Goal: Task Accomplishment & Management: Complete application form

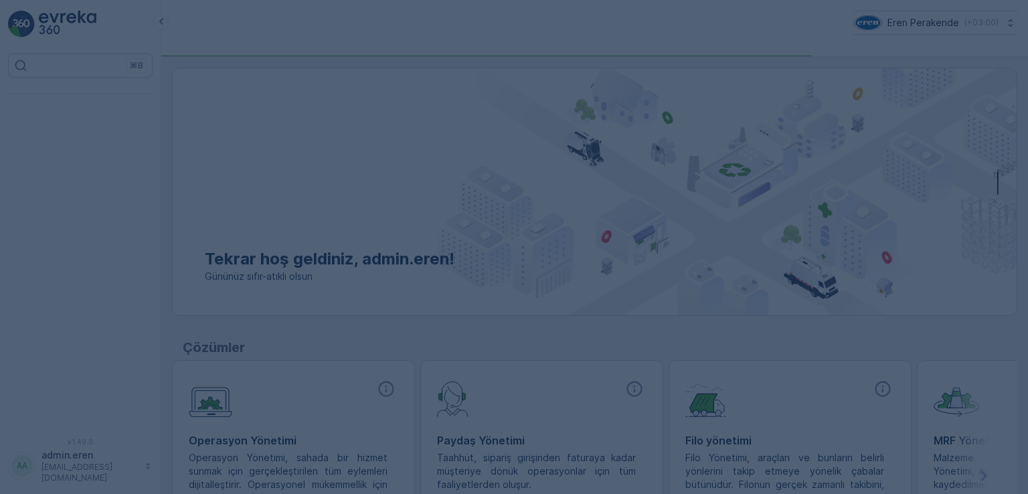
click at [139, 208] on div at bounding box center [514, 247] width 1028 height 494
click at [381, 154] on div at bounding box center [514, 247] width 1028 height 494
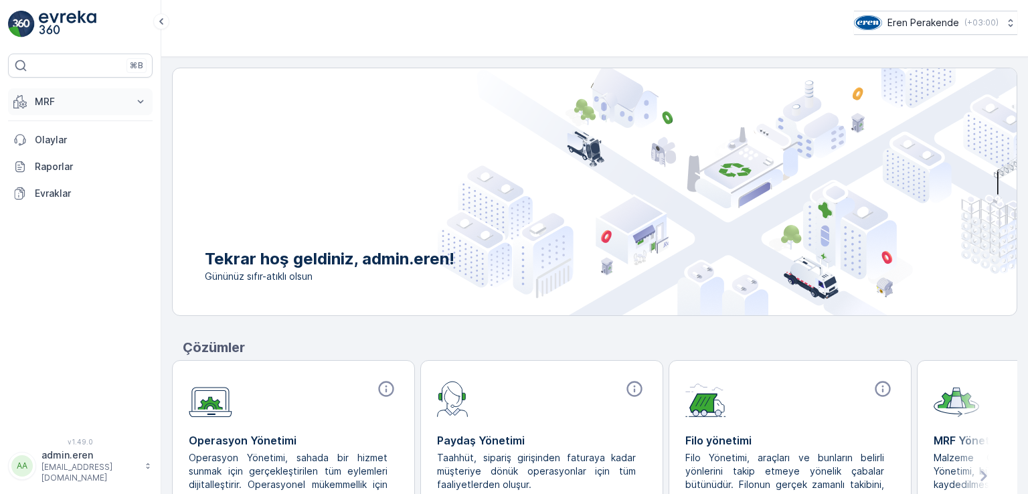
click at [48, 106] on p "MRF" at bounding box center [80, 101] width 91 height 13
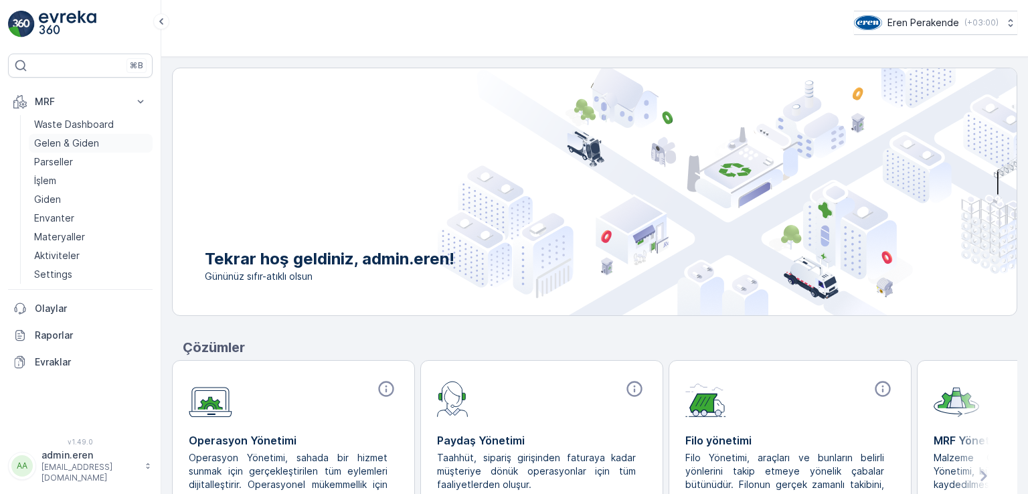
click at [82, 139] on p "Gelen & Giden" at bounding box center [66, 143] width 65 height 13
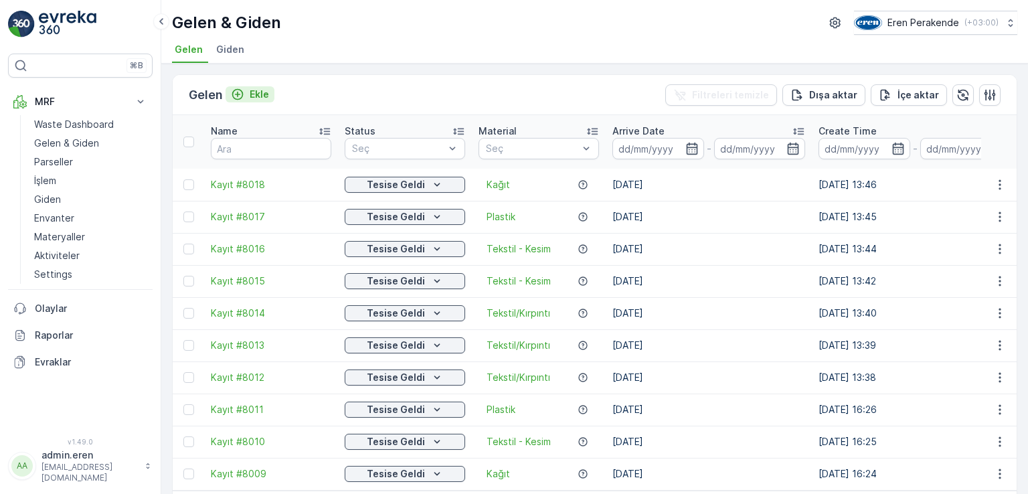
click at [260, 96] on p "Ekle" at bounding box center [259, 94] width 19 height 13
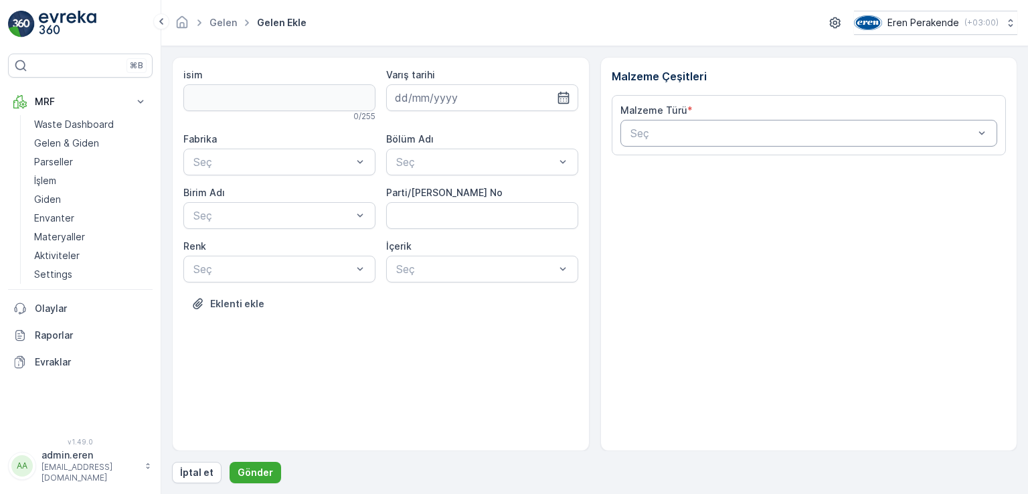
click at [637, 138] on div at bounding box center [802, 133] width 347 height 12
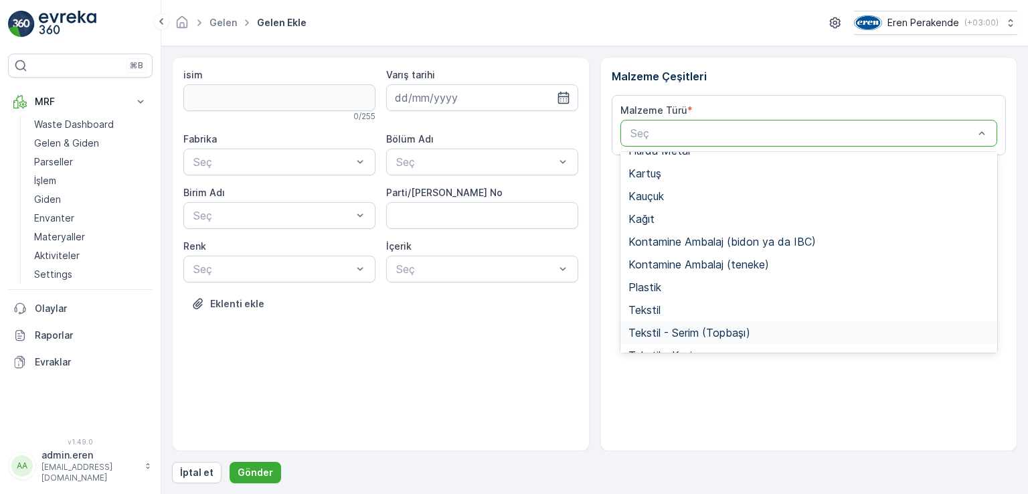
scroll to position [134, 0]
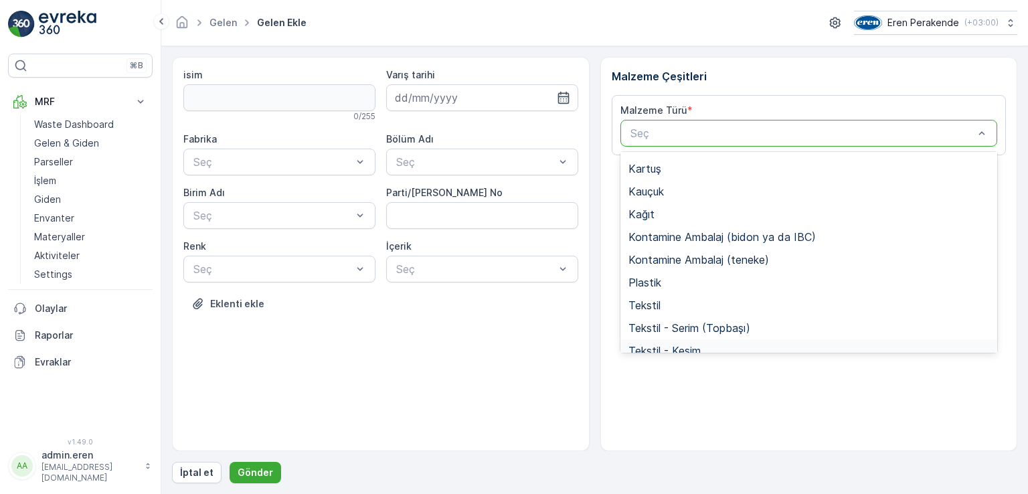
click at [726, 345] on div "Tekstil - Kesim" at bounding box center [808, 351] width 361 height 12
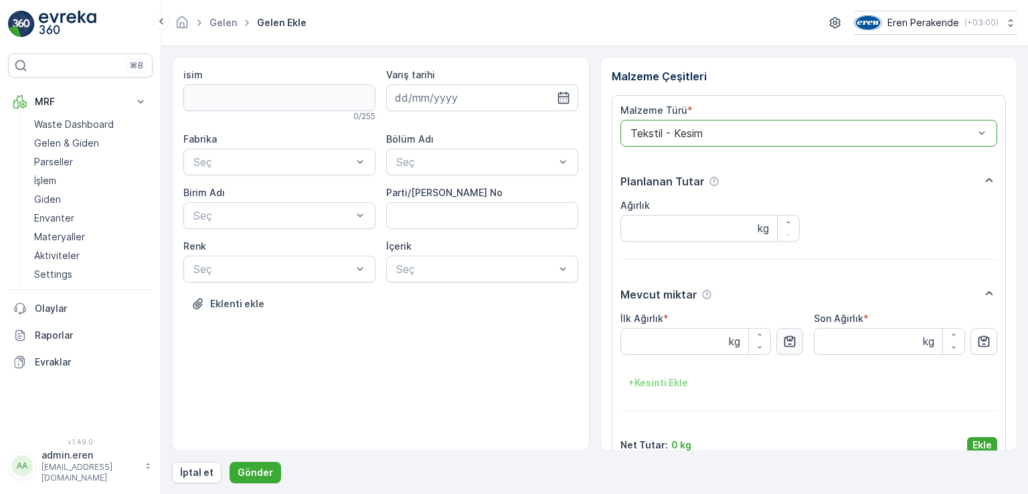
click at [787, 345] on icon "button" at bounding box center [789, 341] width 13 height 13
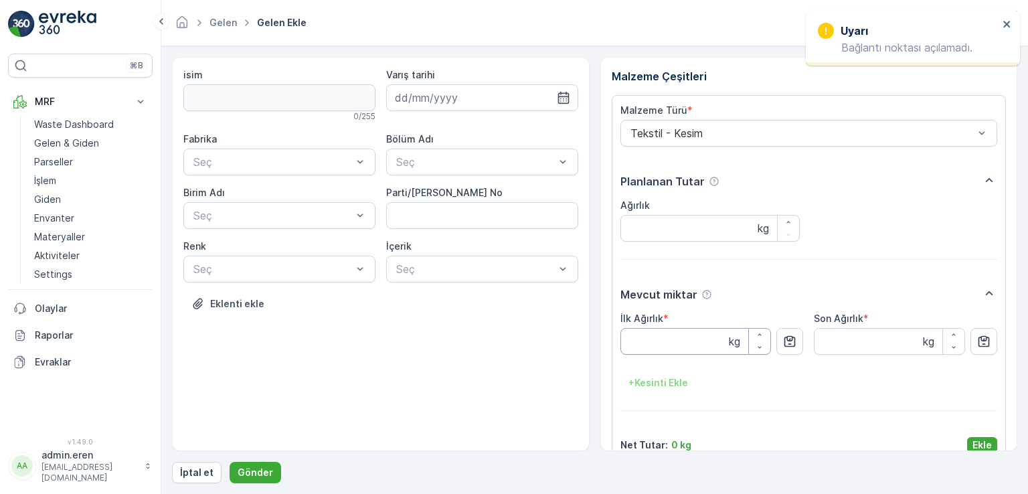
click at [713, 345] on Ağırlık "İlk Ağırlık" at bounding box center [695, 341] width 151 height 27
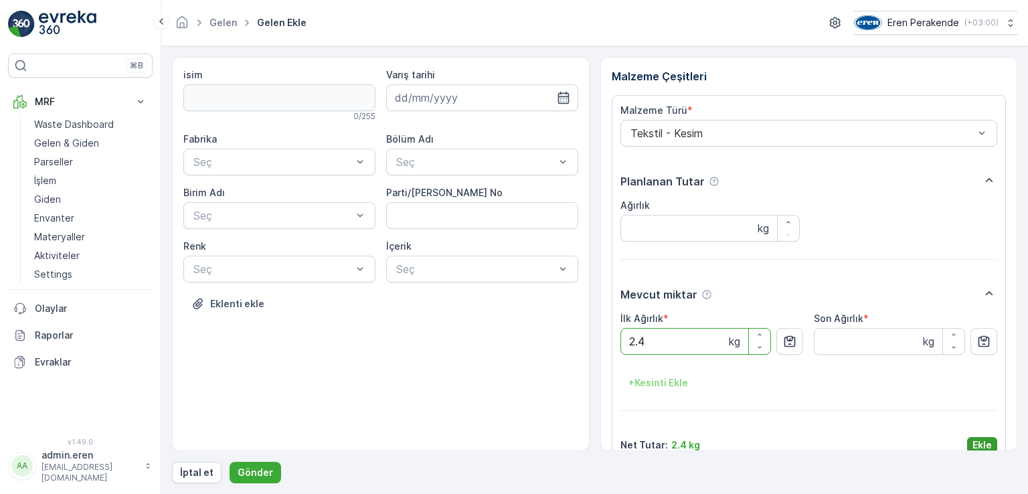
type Ağırlık "2.4"
click at [983, 445] on p "Ekle" at bounding box center [981, 444] width 19 height 13
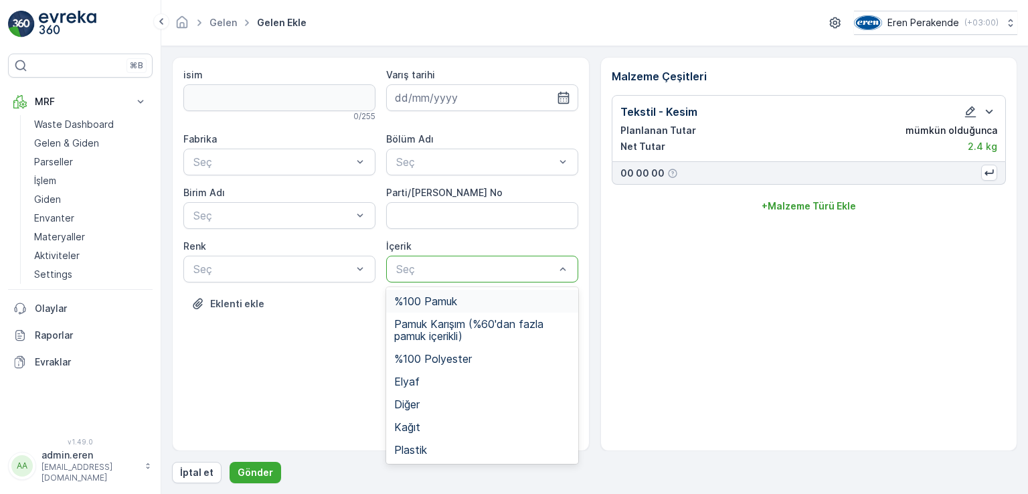
click at [460, 266] on div at bounding box center [475, 269] width 161 height 12
click at [452, 329] on span "Pamuk Karışım (%60'dan fazla pamuk içerikli)" at bounding box center [482, 330] width 176 height 24
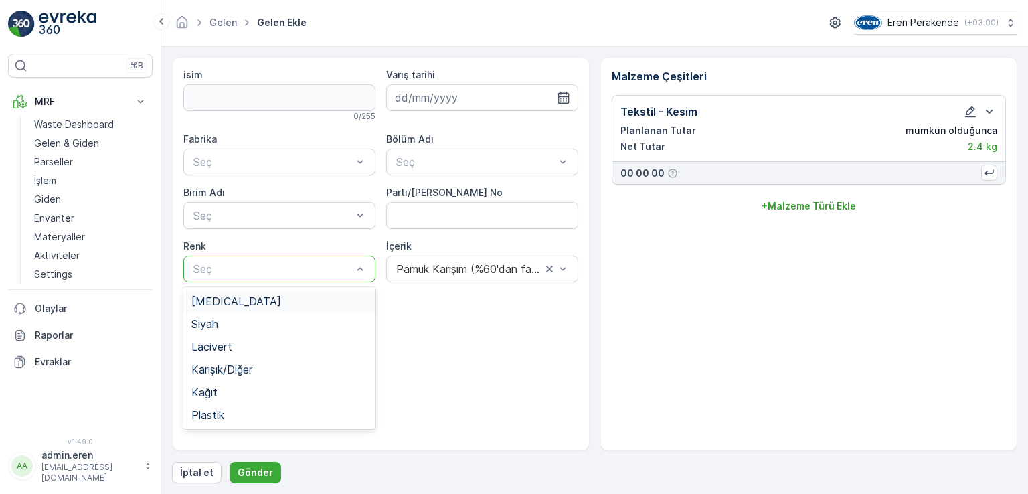
click at [294, 272] on div at bounding box center [272, 269] width 161 height 12
drag, startPoint x: 234, startPoint y: 369, endPoint x: 236, endPoint y: 363, distance: 6.8
click at [234, 368] on span "Karışık/Diğer" at bounding box center [221, 369] width 61 height 12
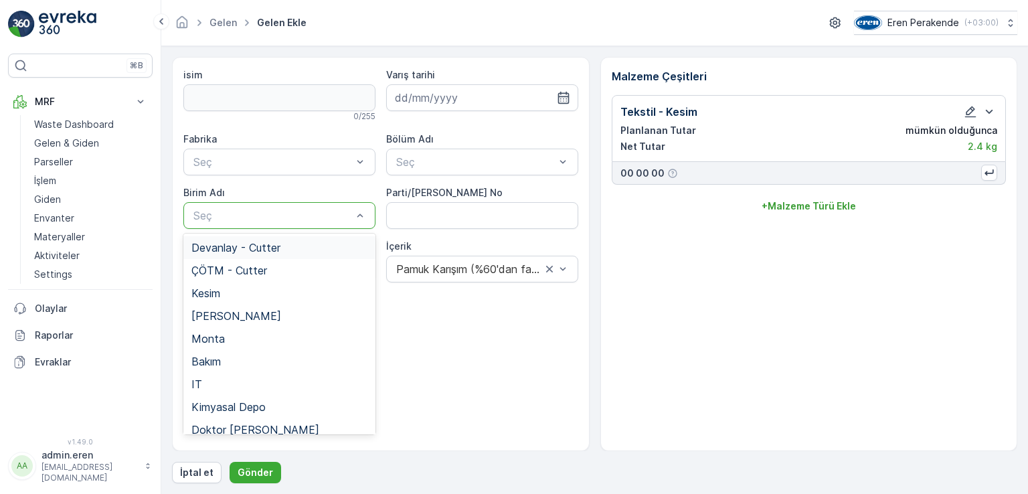
click at [236, 252] on span "Devanlay - Cutter" at bounding box center [235, 248] width 89 height 12
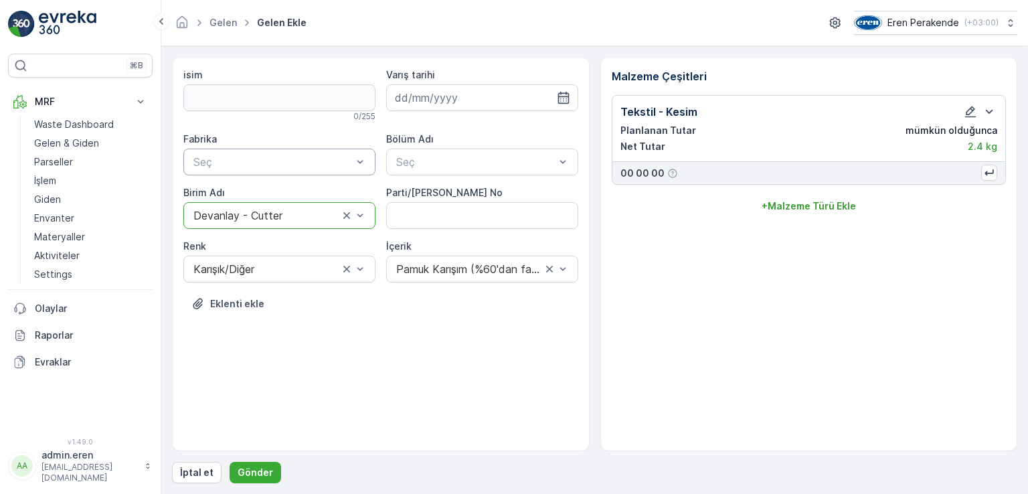
click at [231, 163] on div at bounding box center [272, 162] width 161 height 12
click at [242, 202] on div "Çorlu" at bounding box center [279, 194] width 192 height 23
click at [416, 101] on input at bounding box center [482, 97] width 192 height 27
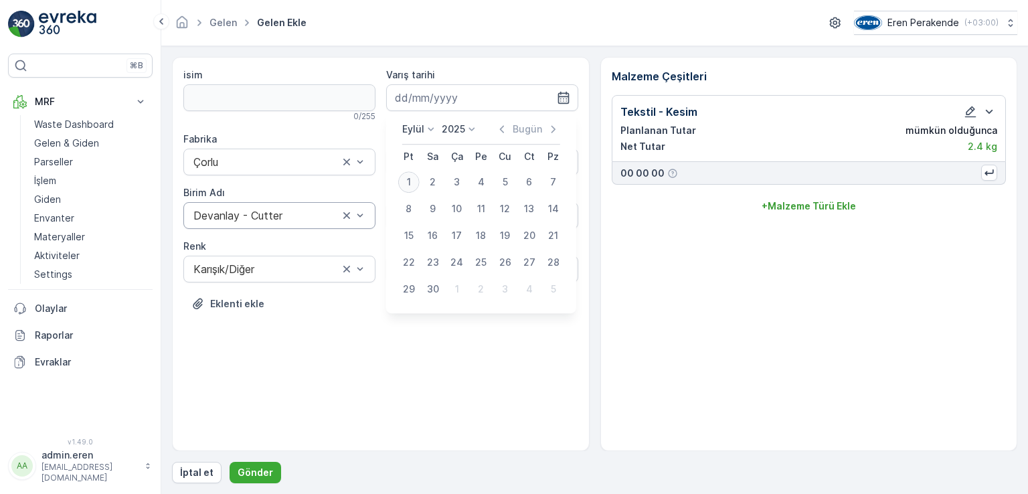
click at [408, 180] on div "1" at bounding box center [408, 181] width 21 height 21
type input "[DATE]"
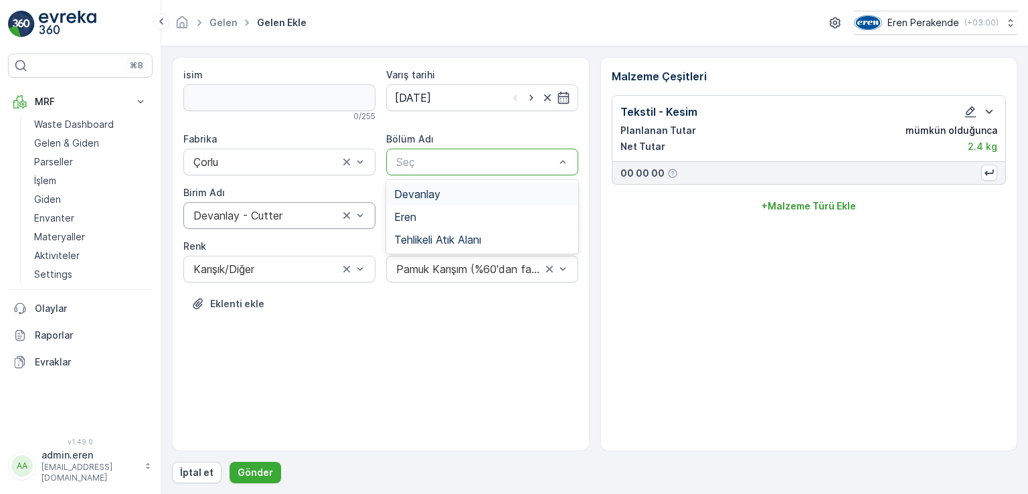
click at [433, 150] on div "Seç" at bounding box center [482, 162] width 192 height 27
drag, startPoint x: 446, startPoint y: 196, endPoint x: 466, endPoint y: 231, distance: 40.2
click at [446, 196] on div "Devanlay" at bounding box center [482, 194] width 176 height 12
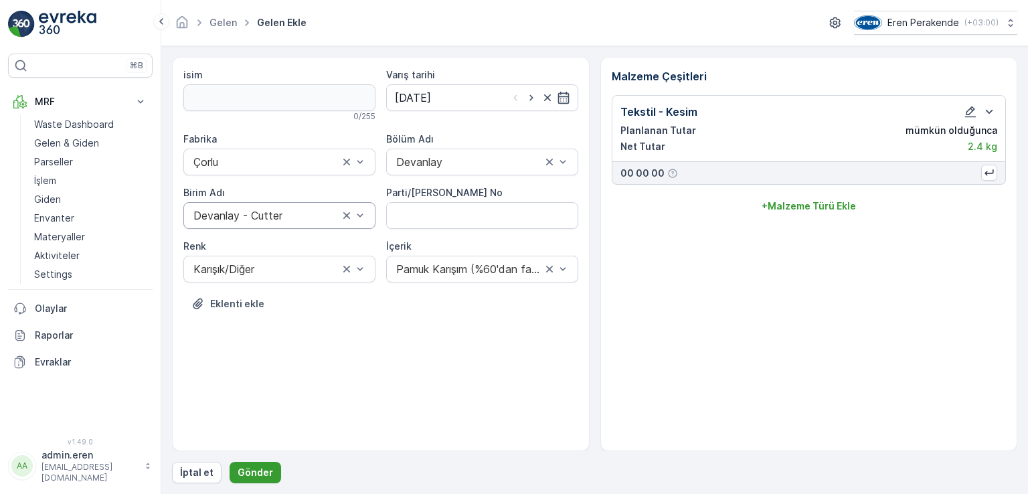
click at [241, 477] on p "Gönder" at bounding box center [255, 472] width 35 height 13
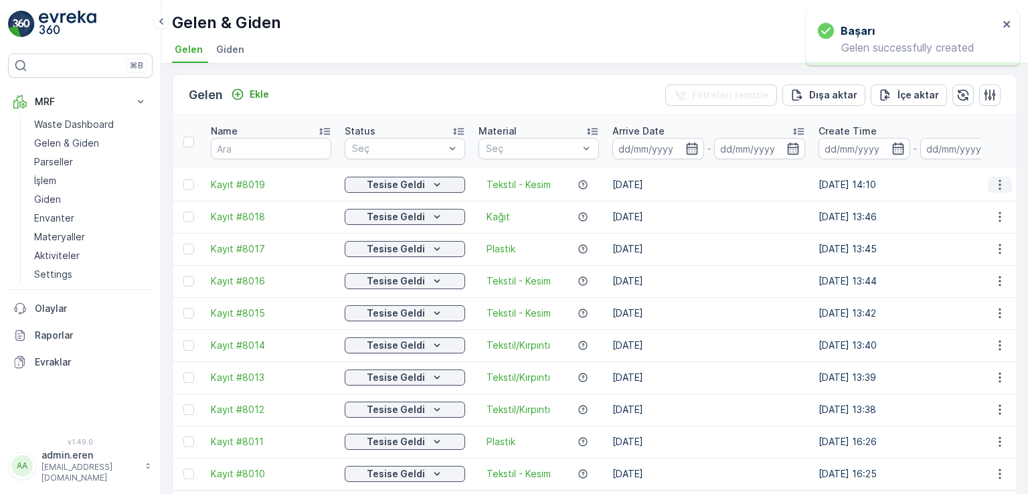
click at [1000, 178] on icon "button" at bounding box center [999, 184] width 13 height 13
click at [978, 244] on div "QR'ı yazdır" at bounding box center [968, 247] width 117 height 19
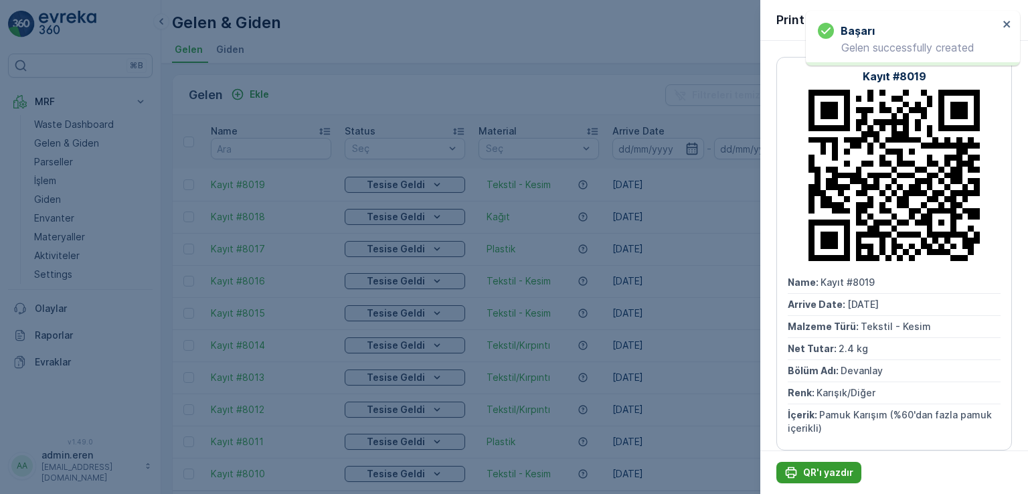
click at [827, 477] on p "QR'ı yazdır" at bounding box center [828, 472] width 50 height 13
drag, startPoint x: 537, startPoint y: 38, endPoint x: 351, endPoint y: 107, distance: 198.4
click at [537, 38] on div at bounding box center [514, 247] width 1028 height 494
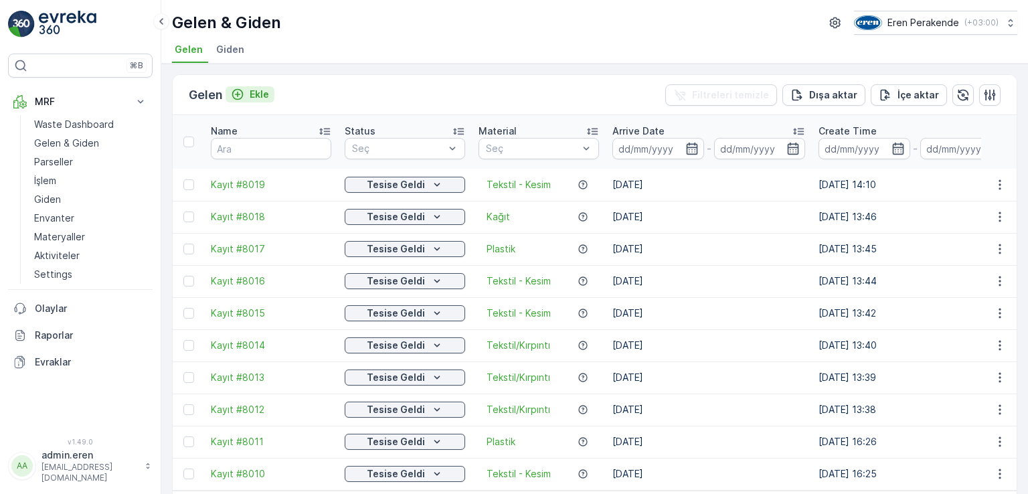
click at [250, 90] on div "Ekle" at bounding box center [250, 94] width 38 height 13
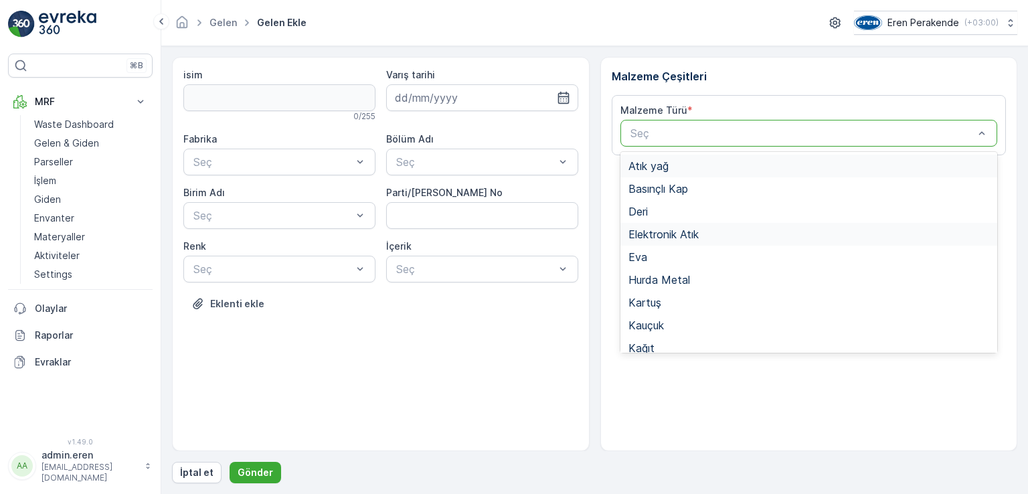
drag, startPoint x: 677, startPoint y: 129, endPoint x: 671, endPoint y: 223, distance: 94.6
click at [676, 129] on div at bounding box center [802, 133] width 347 height 12
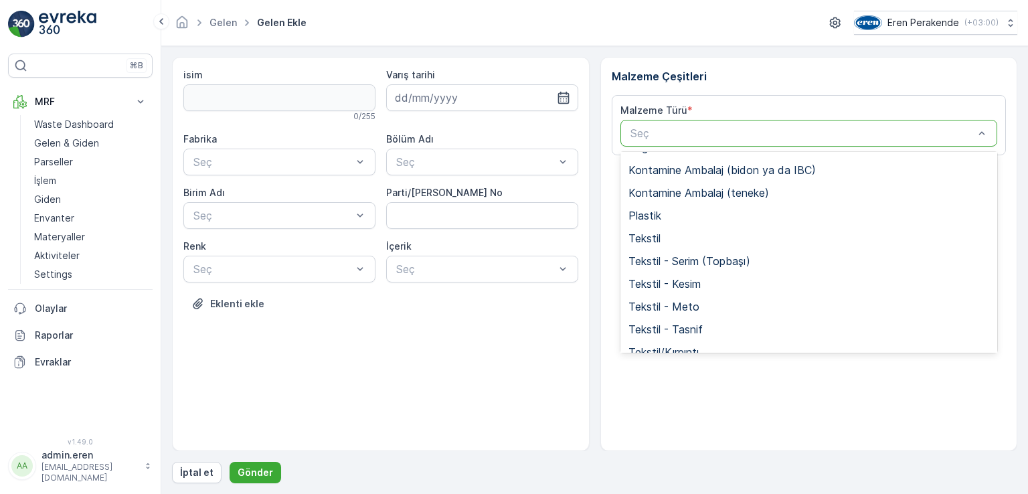
scroll to position [260, 0]
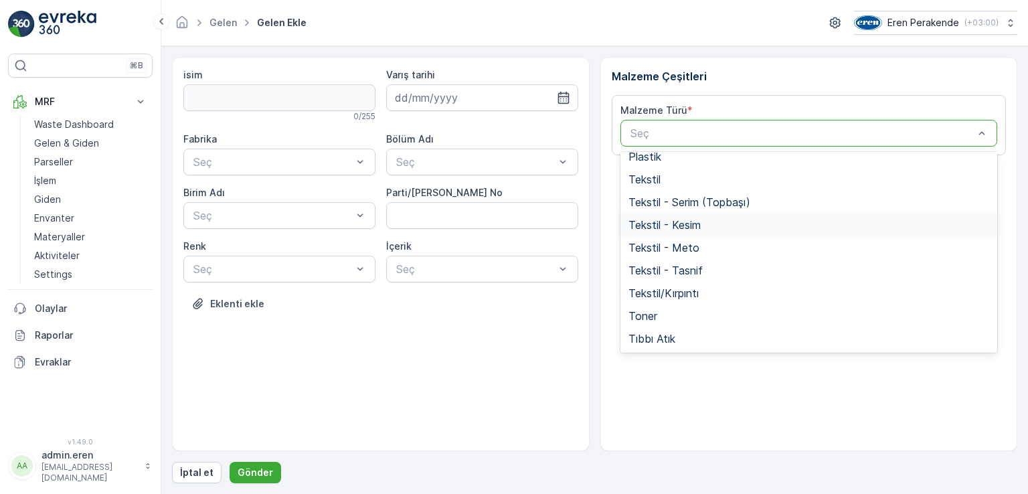
click at [695, 222] on span "Tekstil - Kesim" at bounding box center [664, 225] width 72 height 12
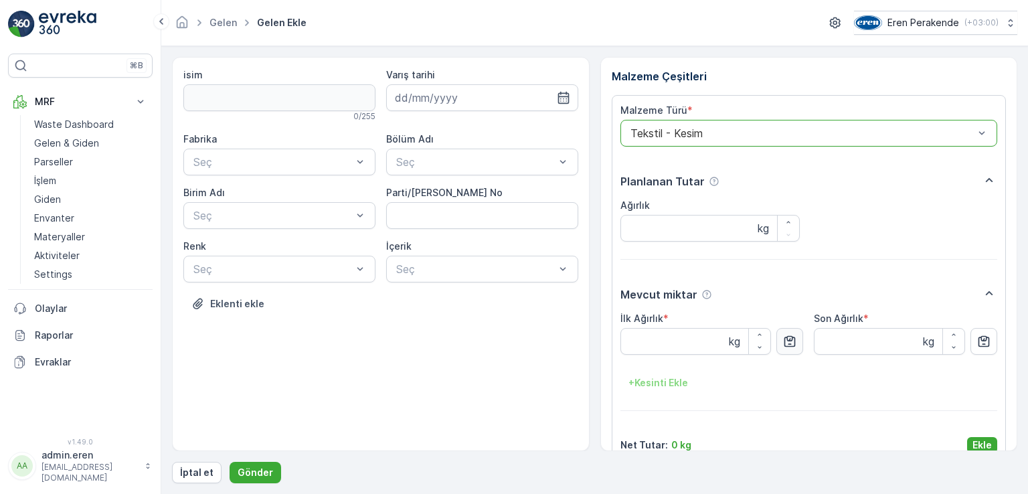
click at [783, 343] on icon "button" at bounding box center [789, 341] width 13 height 13
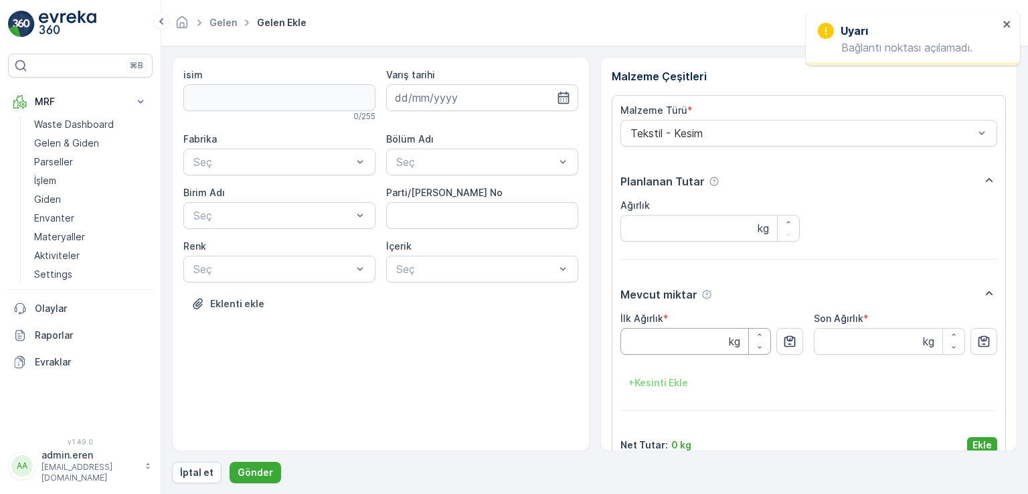
click at [686, 345] on Ağırlık "İlk Ağırlık" at bounding box center [695, 341] width 151 height 27
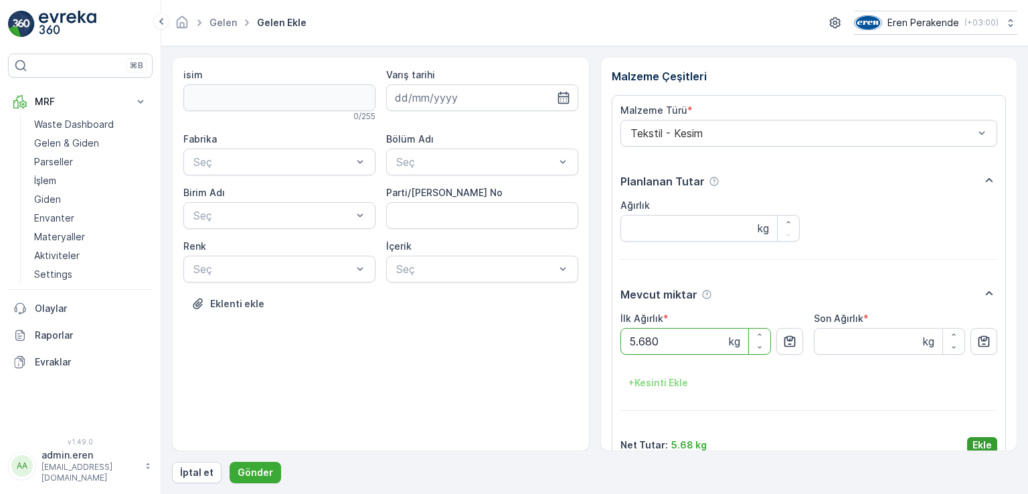
type Ağırlık "5.680"
drag, startPoint x: 981, startPoint y: 443, endPoint x: 593, endPoint y: 298, distance: 414.5
click at [980, 442] on p "Ekle" at bounding box center [981, 444] width 19 height 13
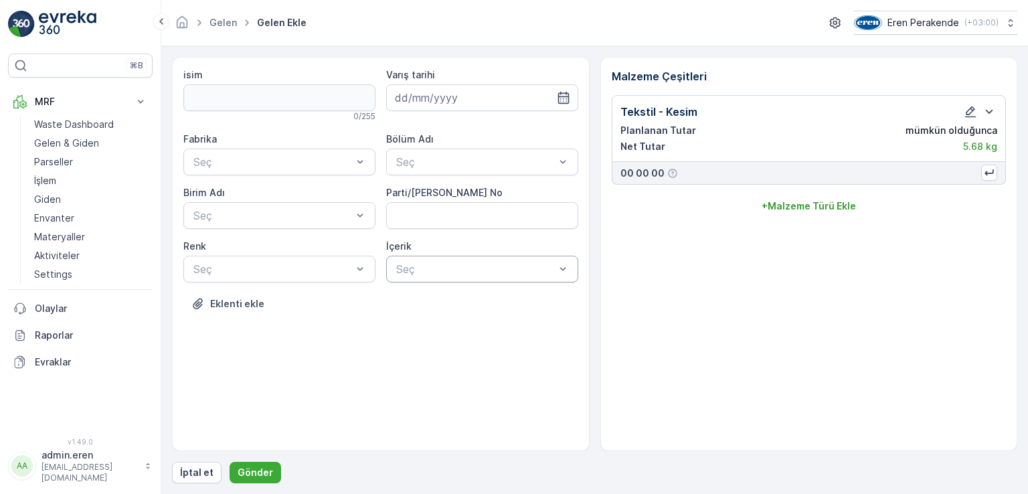
drag, startPoint x: 471, startPoint y: 258, endPoint x: 479, endPoint y: 272, distance: 16.8
click at [471, 258] on div "Seç" at bounding box center [482, 269] width 192 height 27
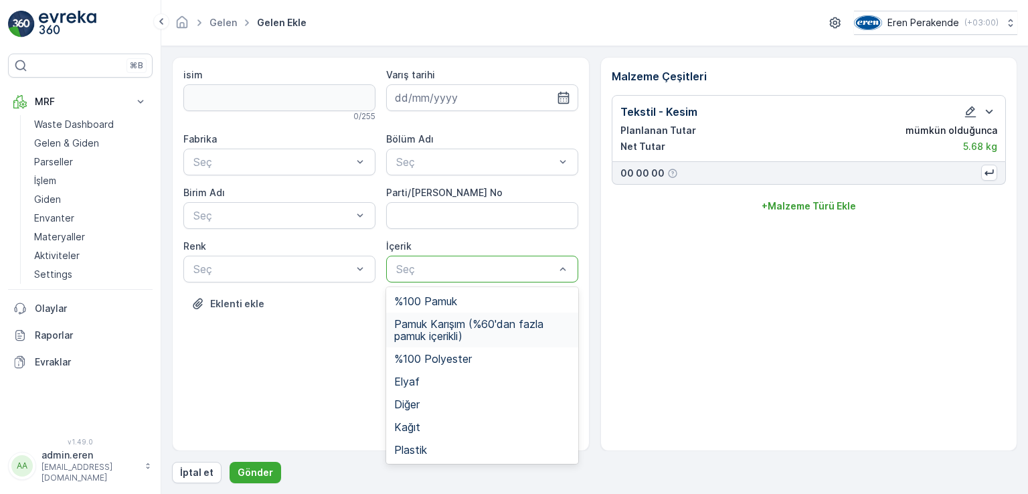
click at [465, 327] on span "Pamuk Karışım (%60'dan fazla pamuk içerikli)" at bounding box center [482, 330] width 176 height 24
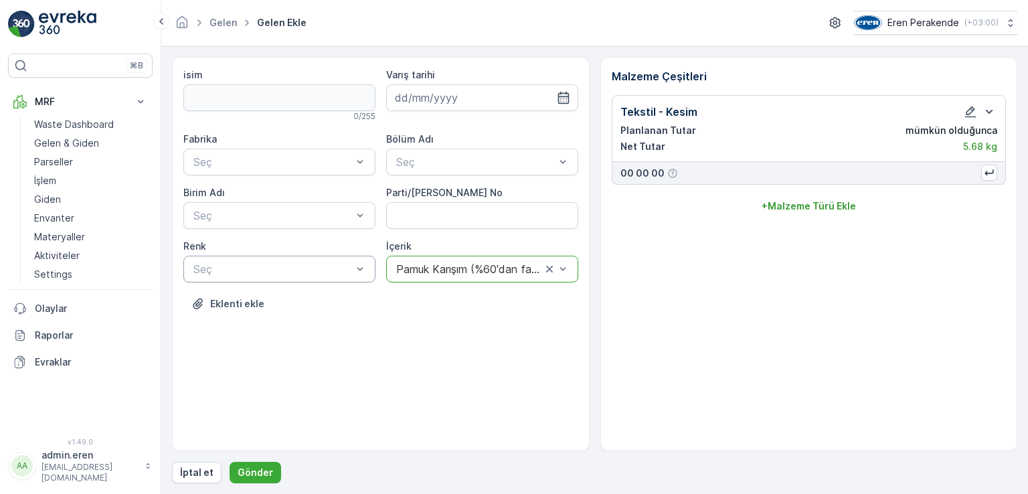
click at [296, 268] on div at bounding box center [272, 269] width 161 height 12
click at [267, 363] on div "Karışık/Diğer" at bounding box center [279, 369] width 176 height 12
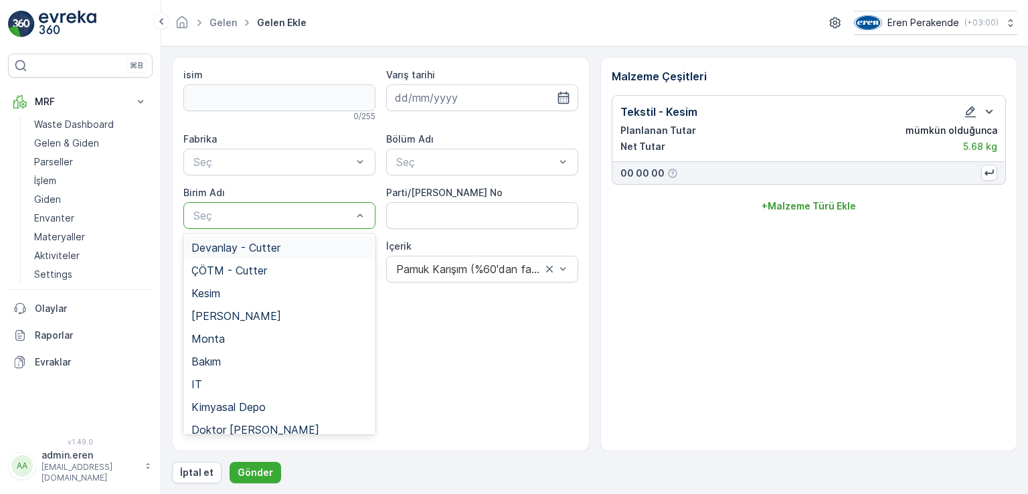
click at [254, 212] on div at bounding box center [272, 215] width 161 height 12
click at [256, 250] on span "Devanlay - Cutter" at bounding box center [235, 248] width 89 height 12
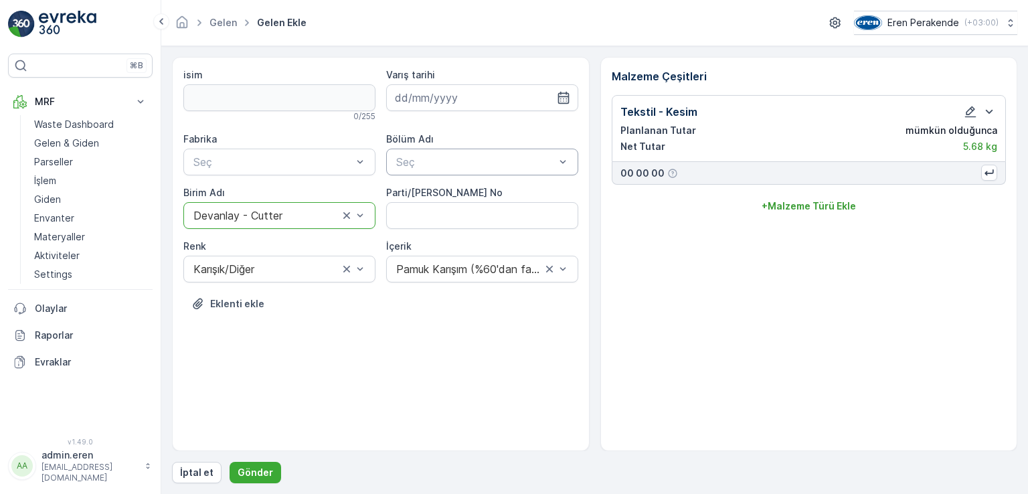
click at [440, 160] on div at bounding box center [475, 162] width 161 height 12
click at [439, 188] on span "Devanlay" at bounding box center [417, 194] width 46 height 12
click at [319, 165] on div at bounding box center [272, 162] width 161 height 12
click at [303, 196] on div "Çorlu" at bounding box center [279, 194] width 176 height 12
click at [428, 94] on input at bounding box center [482, 97] width 192 height 27
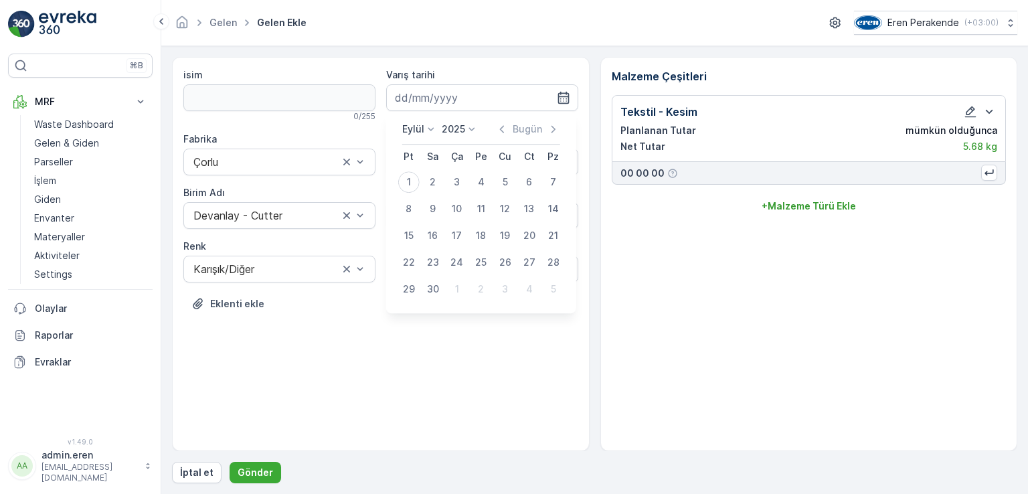
click at [404, 181] on div "1" at bounding box center [408, 181] width 21 height 21
type input "[DATE]"
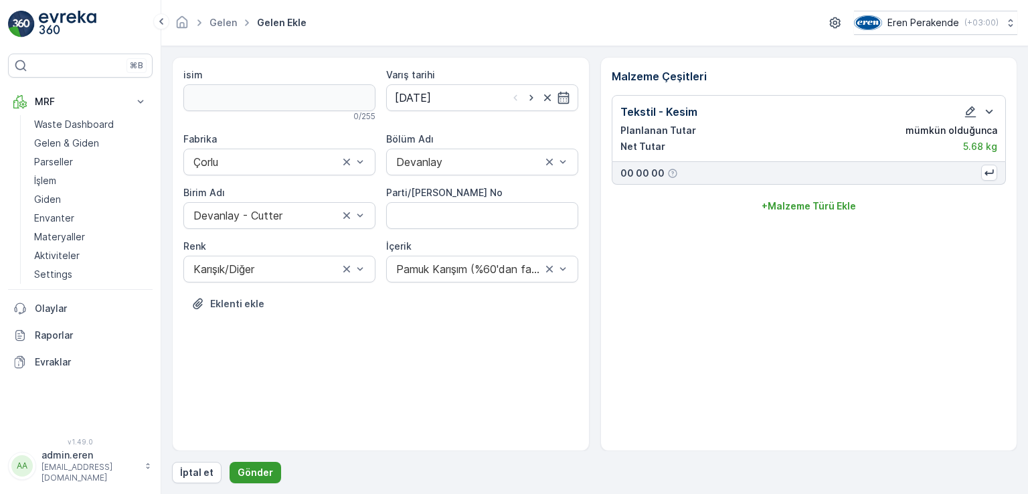
click at [260, 475] on p "Gönder" at bounding box center [255, 472] width 35 height 13
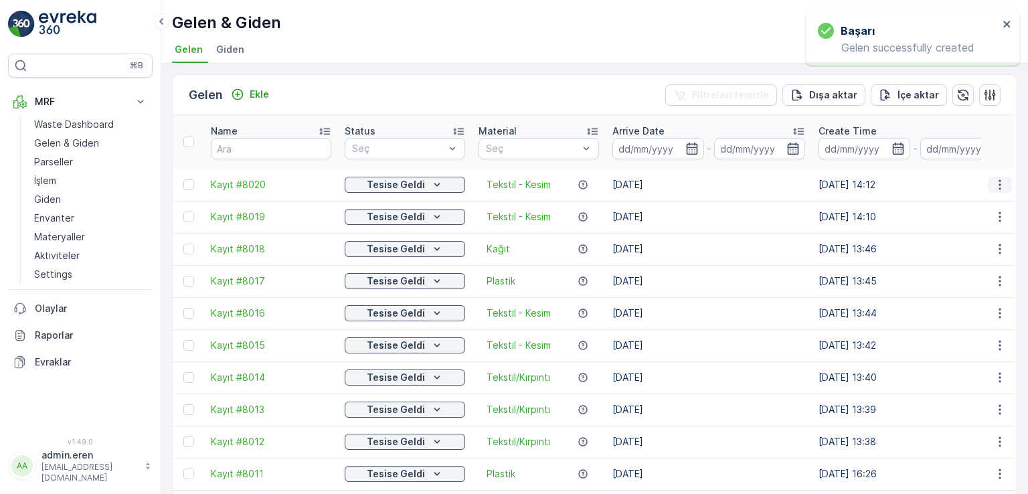
click at [999, 179] on icon "button" at bounding box center [1000, 184] width 2 height 10
click at [963, 243] on div "QR'ı yazdır" at bounding box center [968, 247] width 117 height 19
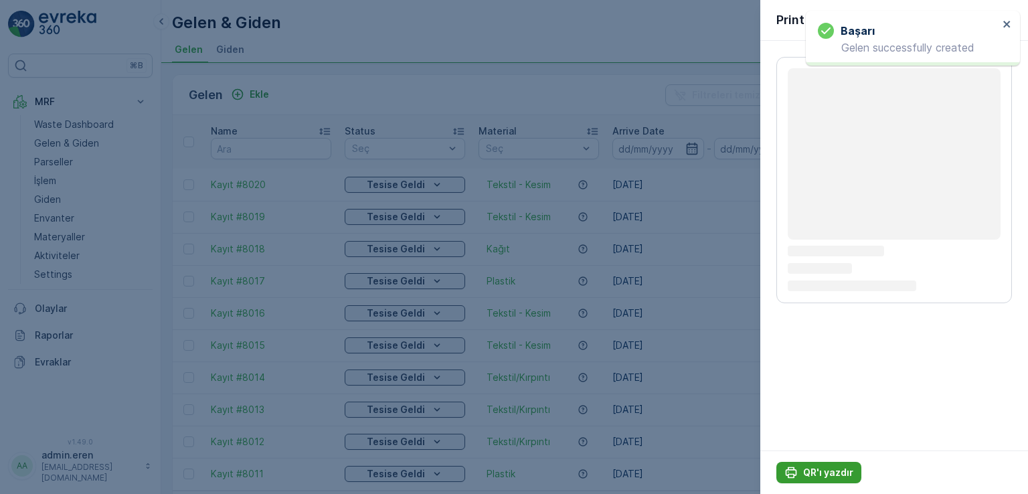
click at [804, 471] on p "QR'ı yazdır" at bounding box center [828, 472] width 50 height 13
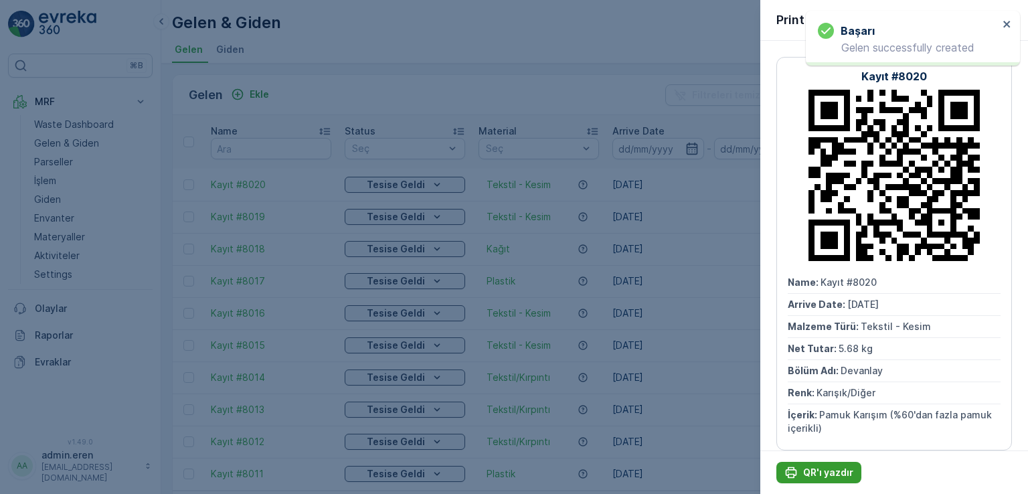
click at [804, 471] on p "QR'ı yazdır" at bounding box center [828, 472] width 50 height 13
click at [267, 1] on div at bounding box center [514, 247] width 1028 height 494
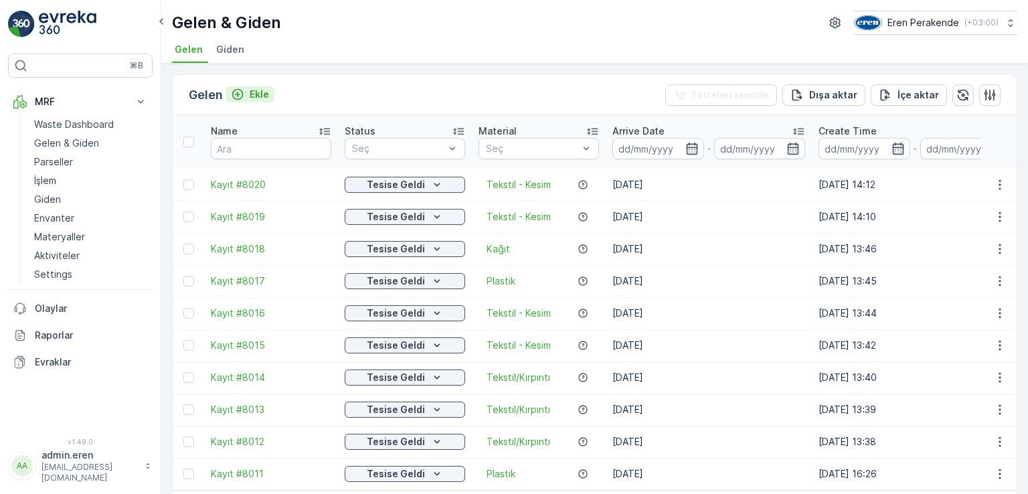
click at [254, 92] on p "Ekle" at bounding box center [259, 94] width 19 height 13
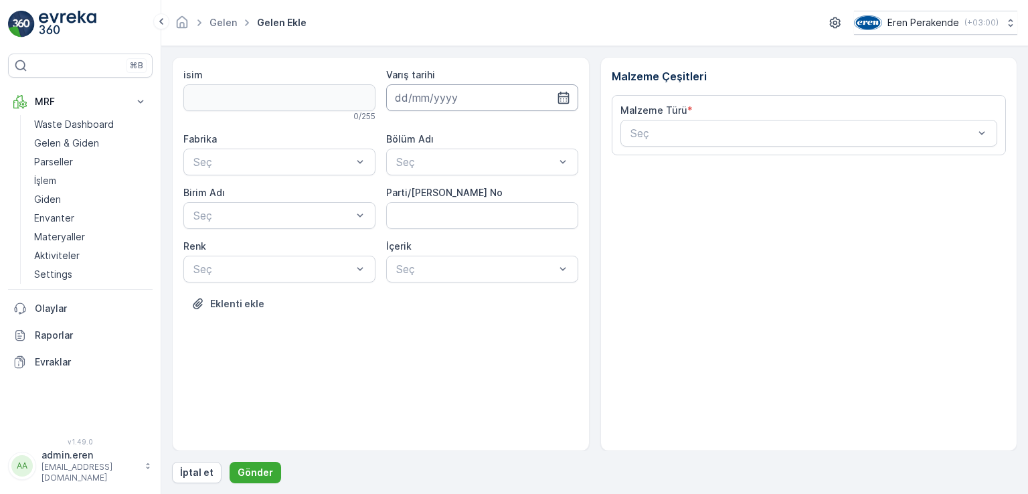
drag, startPoint x: 498, startPoint y: 96, endPoint x: 491, endPoint y: 109, distance: 14.7
click at [498, 96] on input at bounding box center [482, 97] width 192 height 27
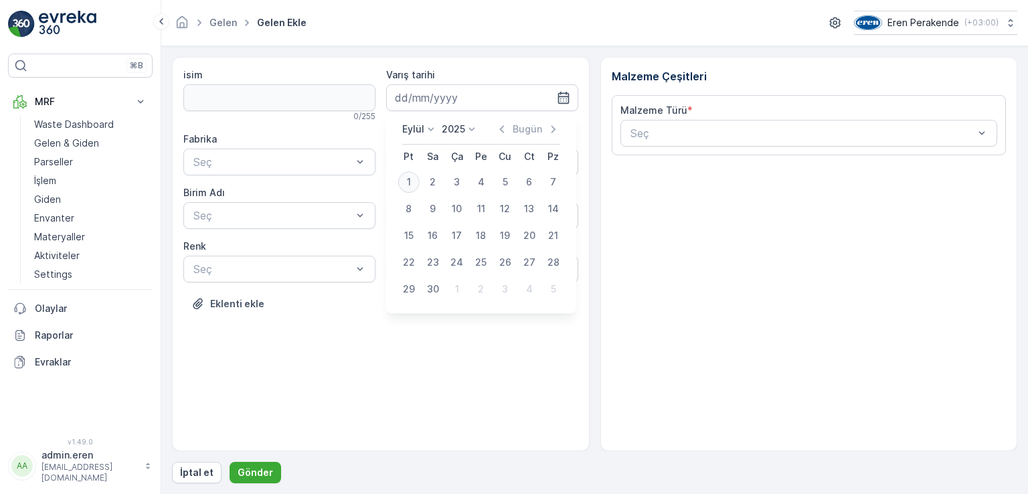
click at [402, 182] on div "1" at bounding box center [408, 181] width 21 height 21
type input "[DATE]"
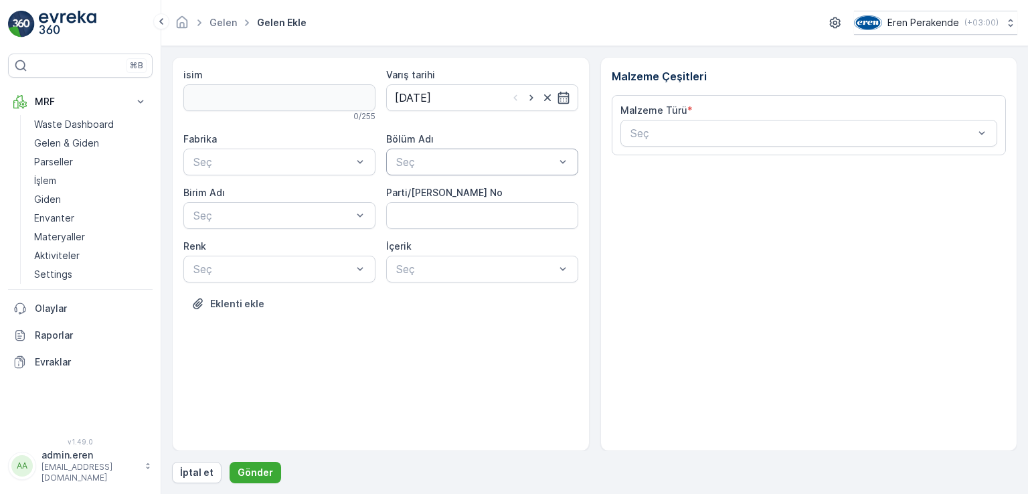
click at [412, 159] on div at bounding box center [475, 162] width 161 height 12
click at [410, 194] on span "Devanlay" at bounding box center [417, 194] width 46 height 12
click at [337, 171] on div "Seç" at bounding box center [279, 162] width 192 height 27
click at [310, 199] on div "Çorlu" at bounding box center [279, 194] width 176 height 12
click at [313, 213] on div at bounding box center [272, 215] width 161 height 12
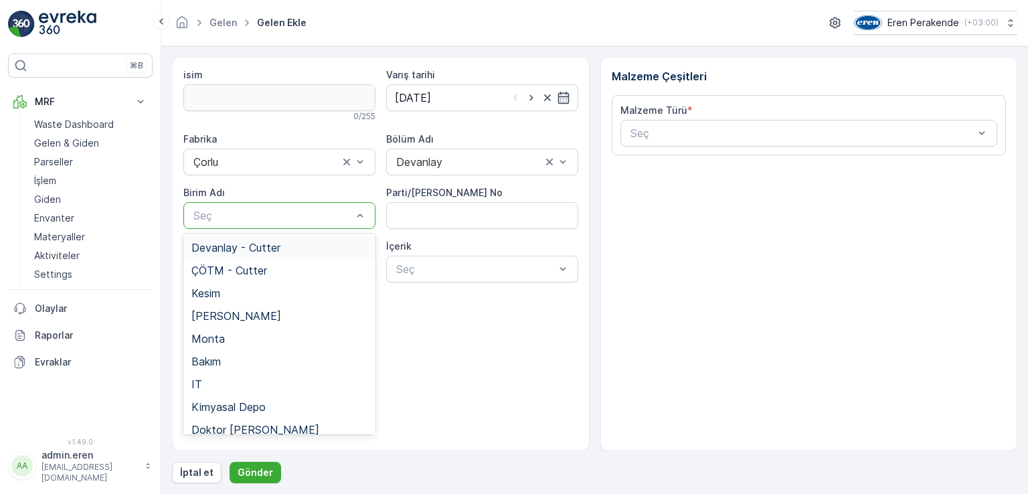
click at [311, 244] on div "Devanlay - Cutter" at bounding box center [279, 248] width 176 height 12
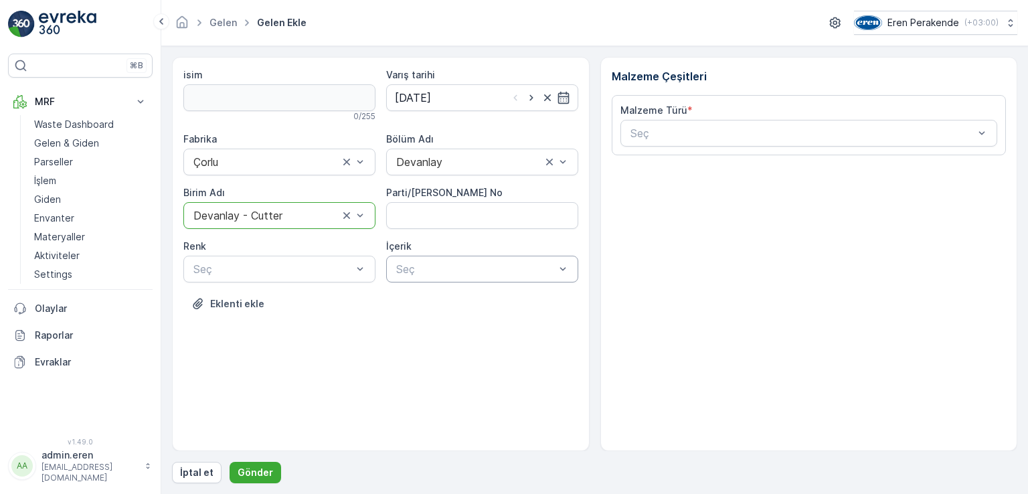
click at [426, 265] on div at bounding box center [475, 269] width 161 height 12
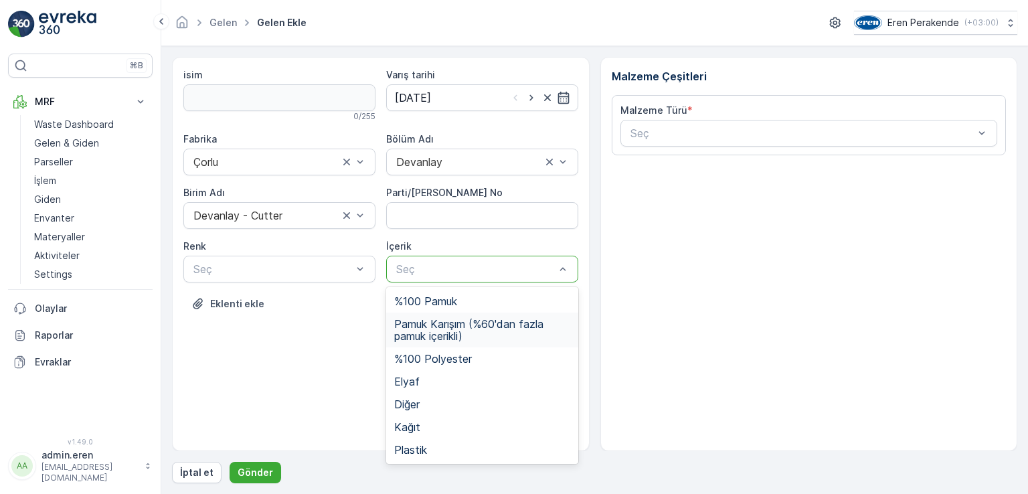
drag, startPoint x: 460, startPoint y: 327, endPoint x: 434, endPoint y: 319, distance: 28.2
click at [460, 327] on span "Pamuk Karışım (%60'dan fazla pamuk içerikli)" at bounding box center [482, 330] width 176 height 24
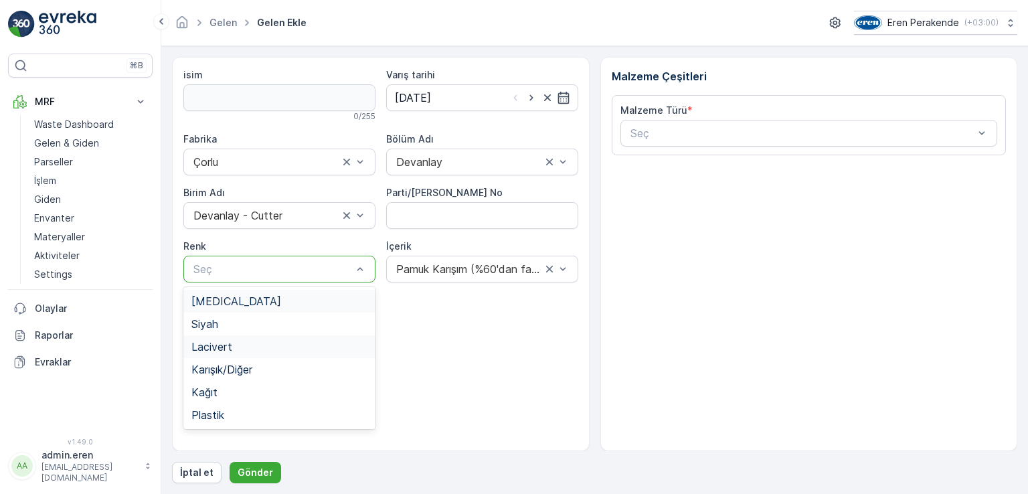
drag, startPoint x: 341, startPoint y: 265, endPoint x: 306, endPoint y: 341, distance: 83.3
click at [340, 264] on div at bounding box center [272, 269] width 161 height 12
click at [269, 371] on div "Karışık/Diğer" at bounding box center [279, 369] width 176 height 12
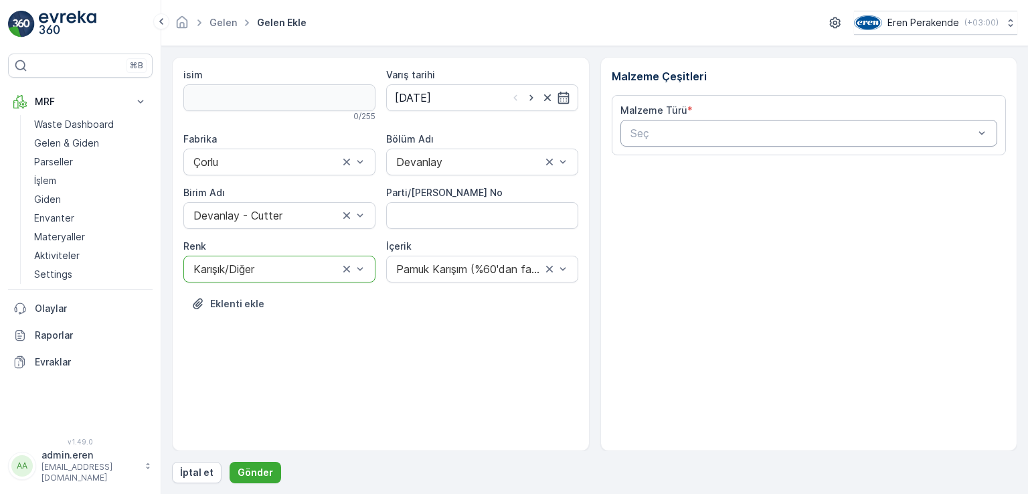
drag, startPoint x: 709, startPoint y: 122, endPoint x: 701, endPoint y: 143, distance: 22.2
click at [708, 121] on div "Seç" at bounding box center [808, 133] width 377 height 27
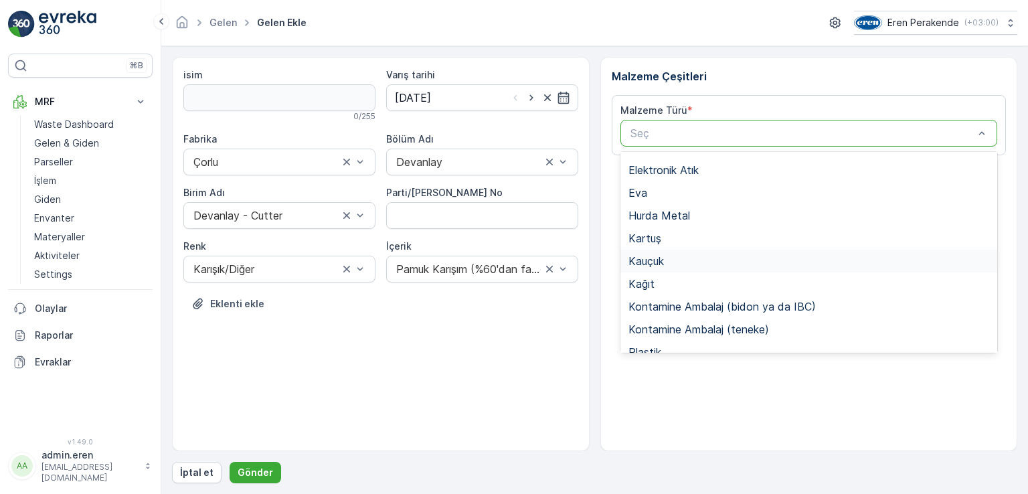
scroll to position [134, 0]
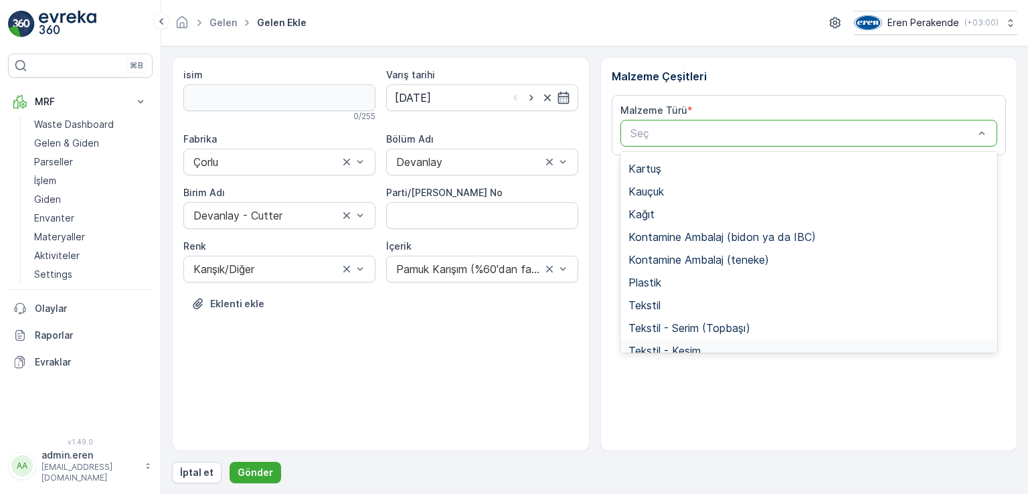
click at [717, 346] on div "Tekstil - Kesim" at bounding box center [808, 351] width 361 height 12
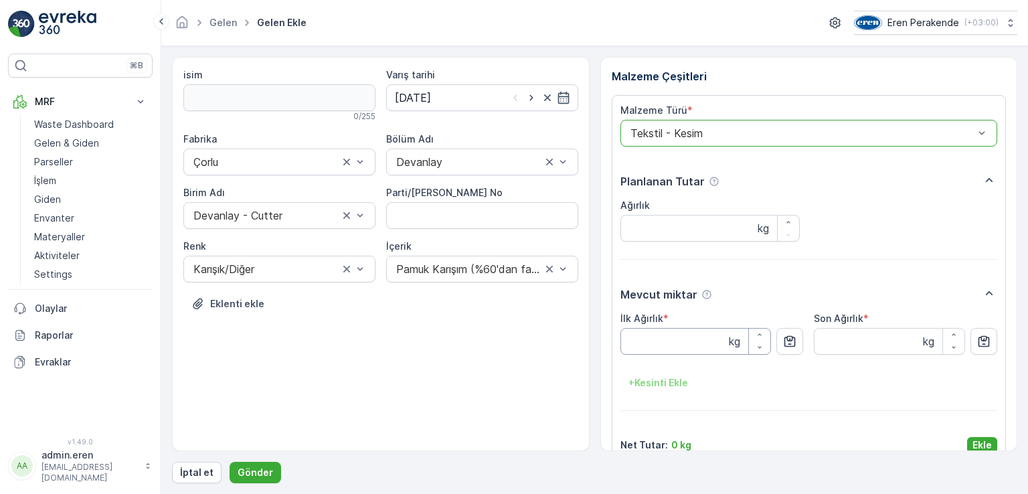
click at [669, 341] on Ağırlık "İlk Ağırlık" at bounding box center [695, 341] width 151 height 27
type Ağırlık "1.20"
click at [979, 443] on p "Ekle" at bounding box center [981, 444] width 19 height 13
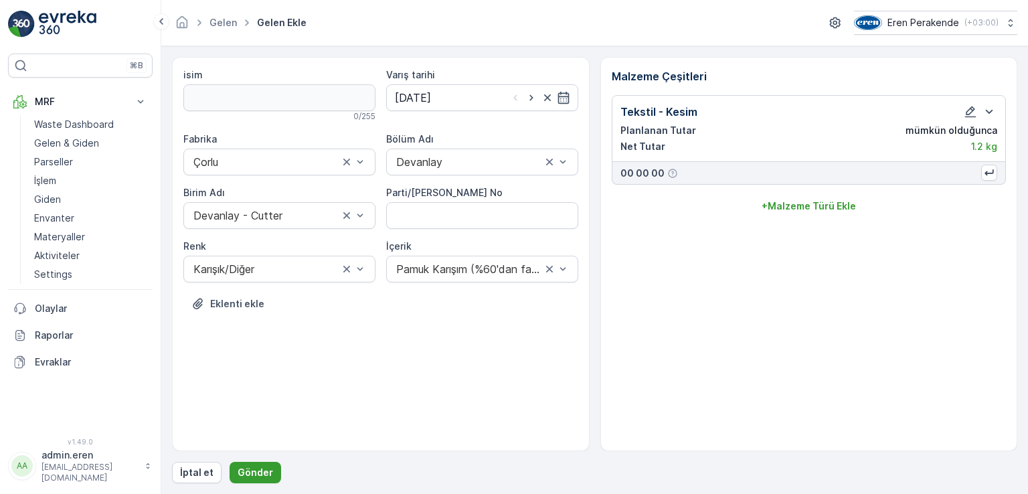
click at [249, 477] on p "Gönder" at bounding box center [255, 472] width 35 height 13
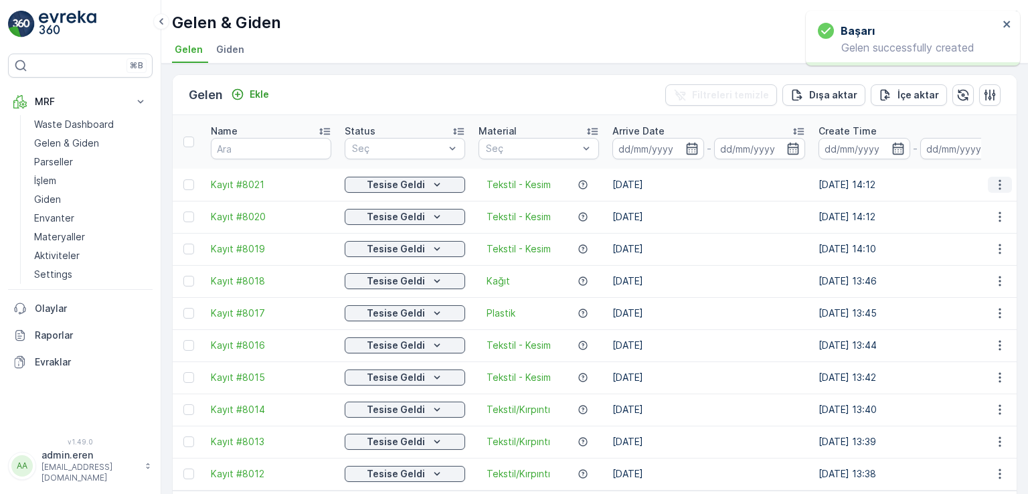
click at [1001, 178] on icon "button" at bounding box center [999, 184] width 13 height 13
click at [978, 250] on div "QR'ı yazdır" at bounding box center [968, 247] width 117 height 19
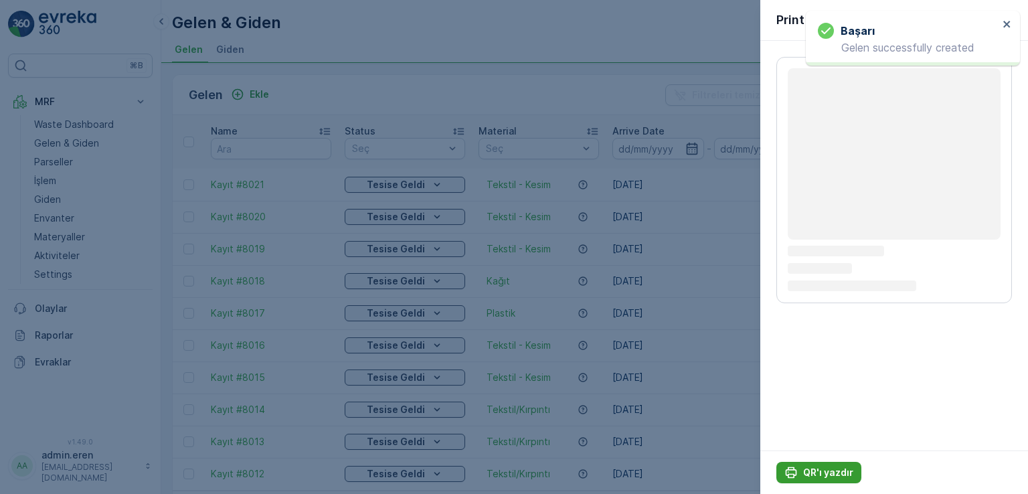
click at [826, 470] on p "QR'ı yazdır" at bounding box center [828, 472] width 50 height 13
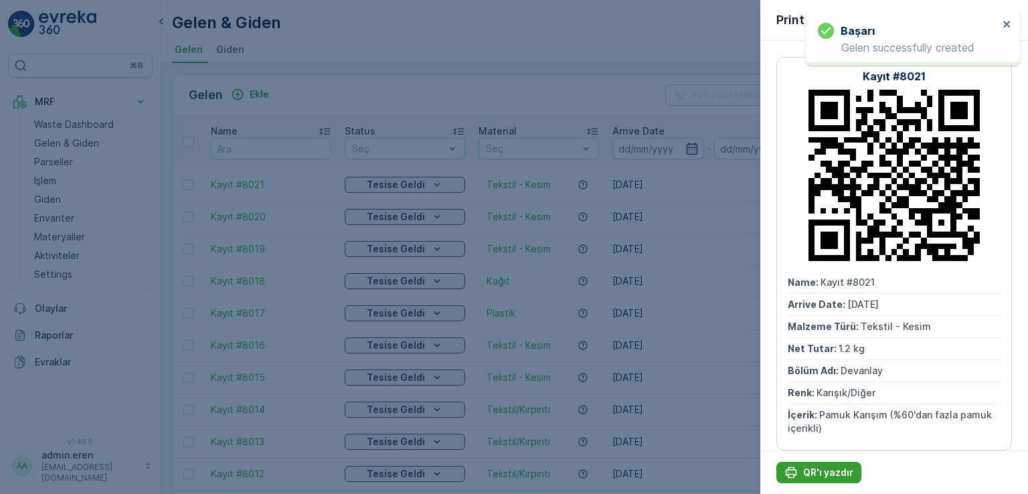
click at [826, 470] on p "QR'ı yazdır" at bounding box center [828, 472] width 50 height 13
drag, startPoint x: 321, startPoint y: 68, endPoint x: 315, endPoint y: 82, distance: 14.4
click at [321, 70] on div at bounding box center [514, 247] width 1028 height 494
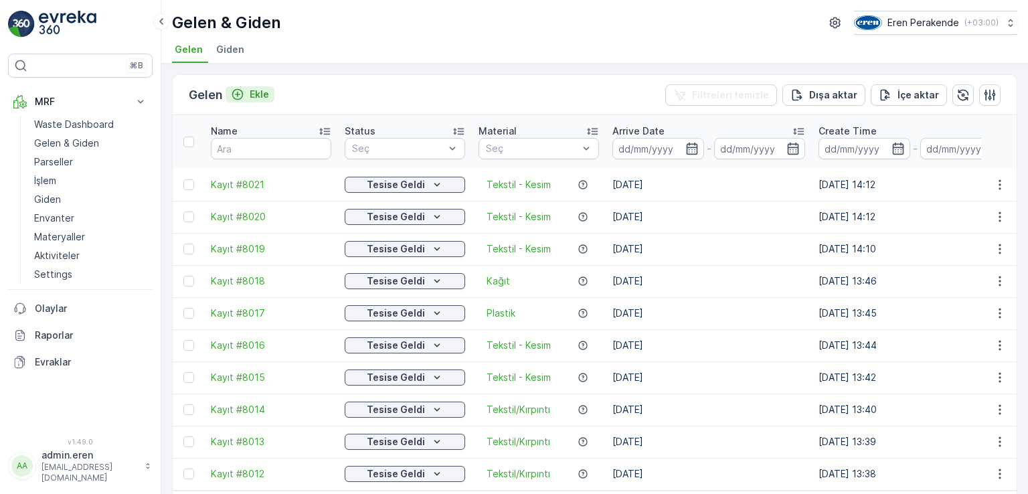
click at [262, 97] on p "Ekle" at bounding box center [259, 94] width 19 height 13
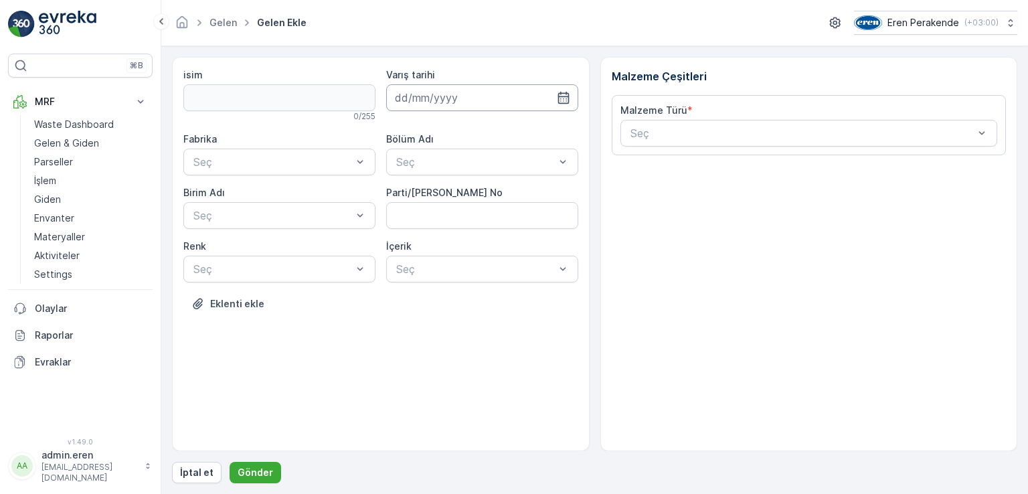
drag, startPoint x: 509, startPoint y: 90, endPoint x: 498, endPoint y: 108, distance: 21.0
click at [509, 90] on input at bounding box center [482, 97] width 192 height 27
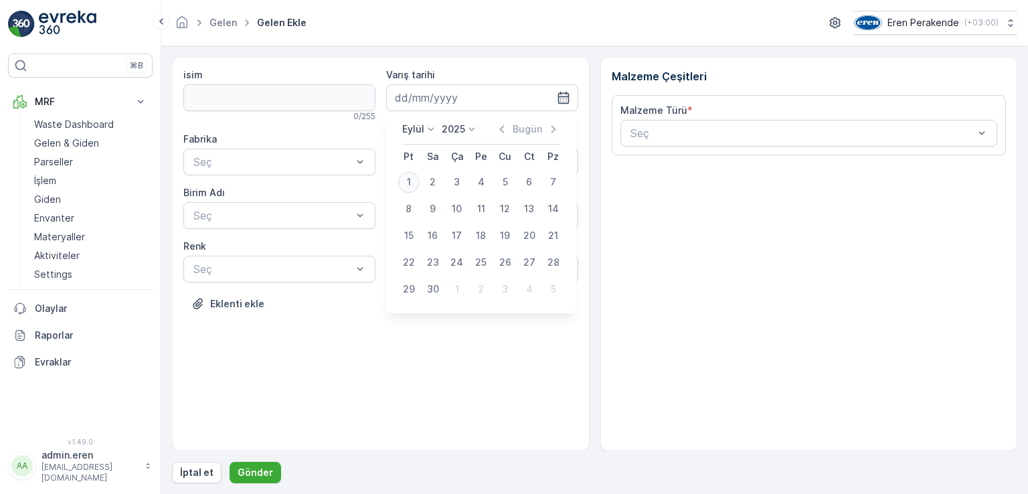
click at [412, 182] on div "1" at bounding box center [408, 181] width 21 height 21
type input "[DATE]"
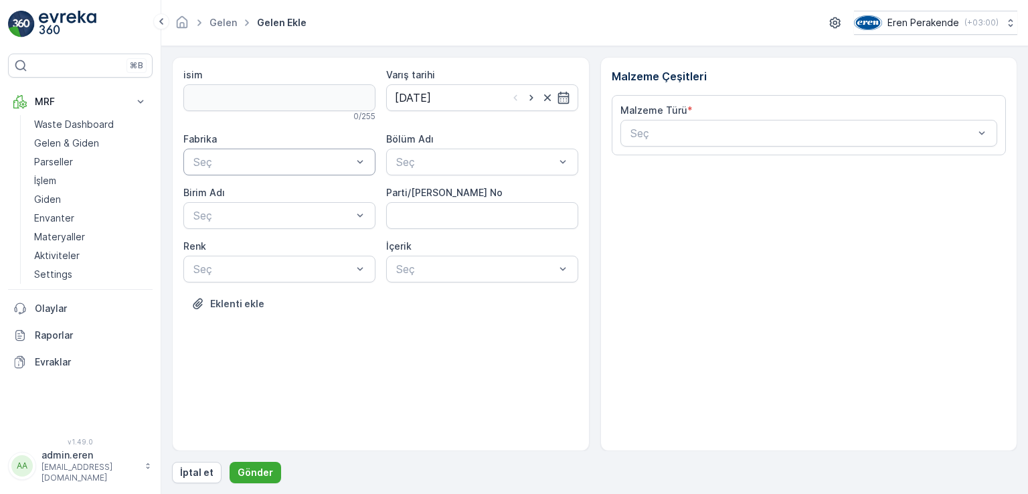
click at [259, 167] on div at bounding box center [272, 162] width 161 height 12
click at [238, 193] on div "Çorlu" at bounding box center [279, 194] width 176 height 12
click at [239, 218] on div at bounding box center [272, 215] width 161 height 12
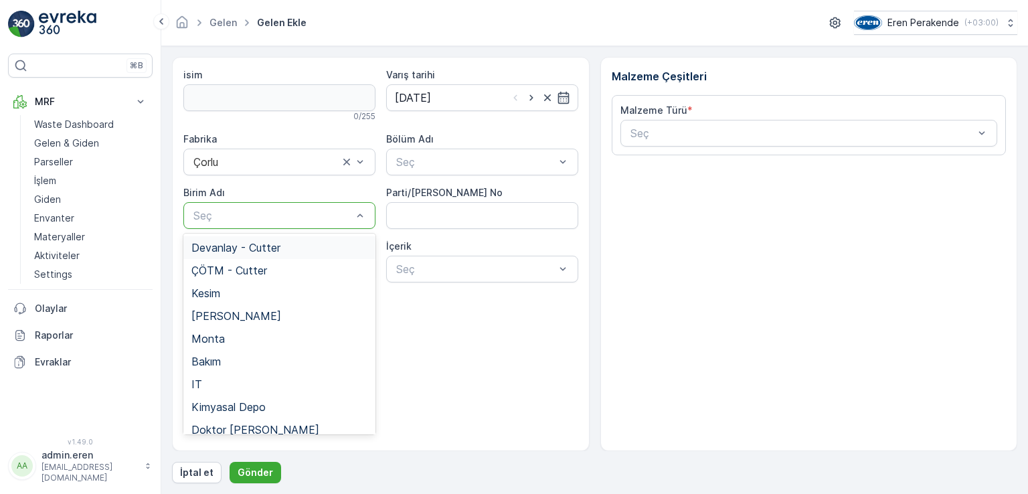
click at [252, 246] on span "Devanlay - Cutter" at bounding box center [235, 248] width 89 height 12
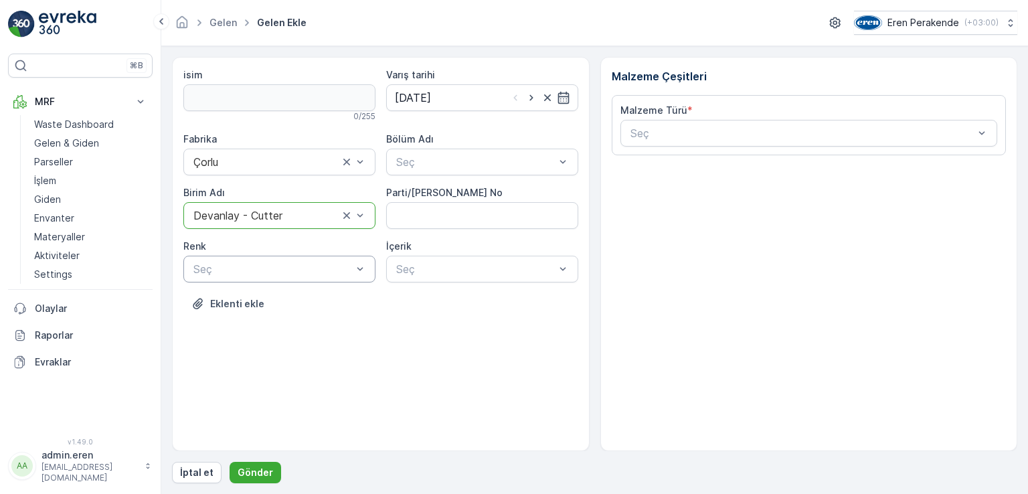
click at [252, 271] on div at bounding box center [272, 269] width 161 height 12
click at [249, 410] on div "Plastik" at bounding box center [279, 415] width 176 height 12
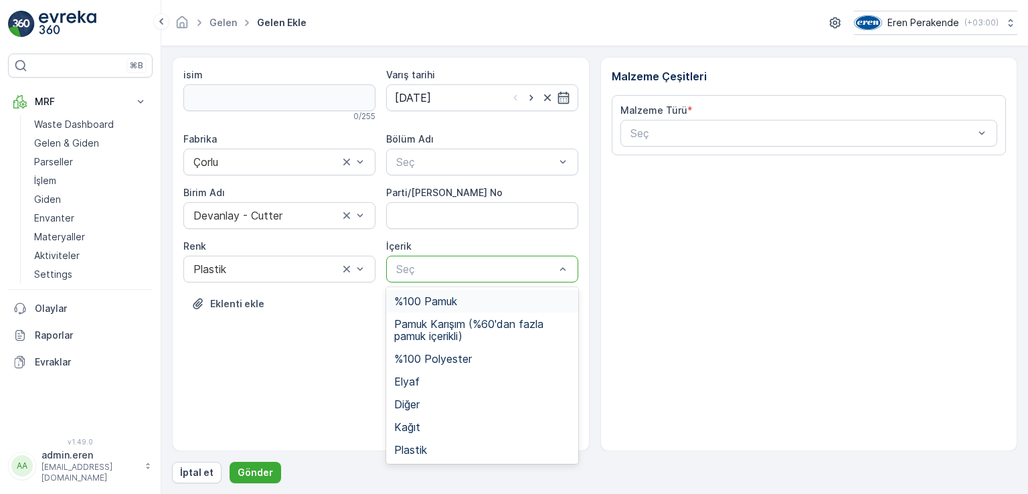
drag, startPoint x: 457, startPoint y: 265, endPoint x: 426, endPoint y: 341, distance: 81.9
click at [456, 264] on div at bounding box center [475, 269] width 161 height 12
drag, startPoint x: 418, startPoint y: 442, endPoint x: 425, endPoint y: 434, distance: 10.9
click at [420, 440] on div "Plastik" at bounding box center [482, 449] width 192 height 23
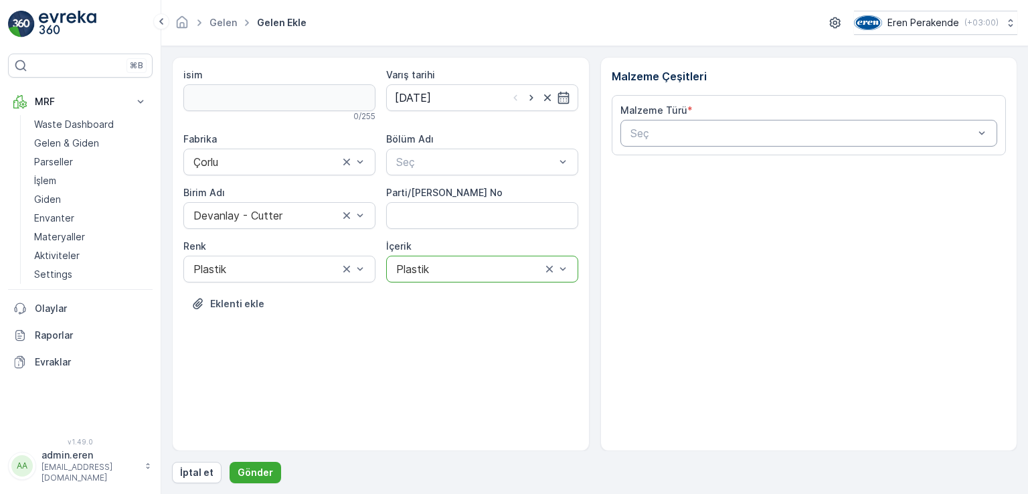
drag, startPoint x: 693, startPoint y: 132, endPoint x: 689, endPoint y: 147, distance: 15.5
click at [693, 136] on div at bounding box center [802, 133] width 347 height 12
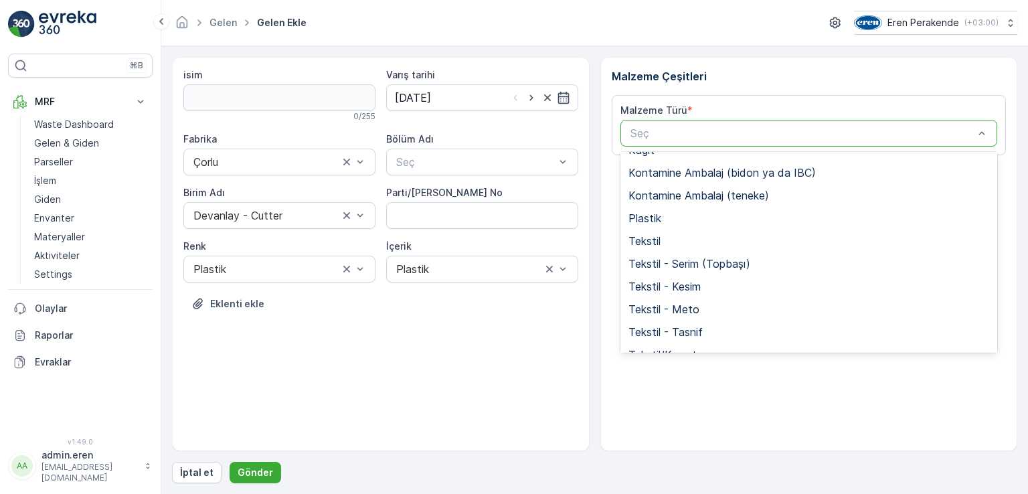
scroll to position [260, 0]
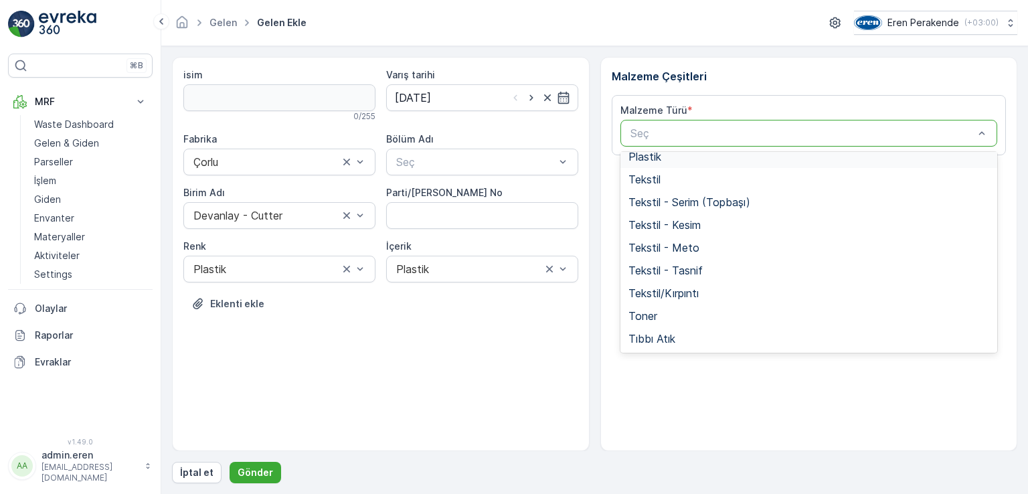
click at [656, 156] on span "Plastik" at bounding box center [644, 157] width 33 height 12
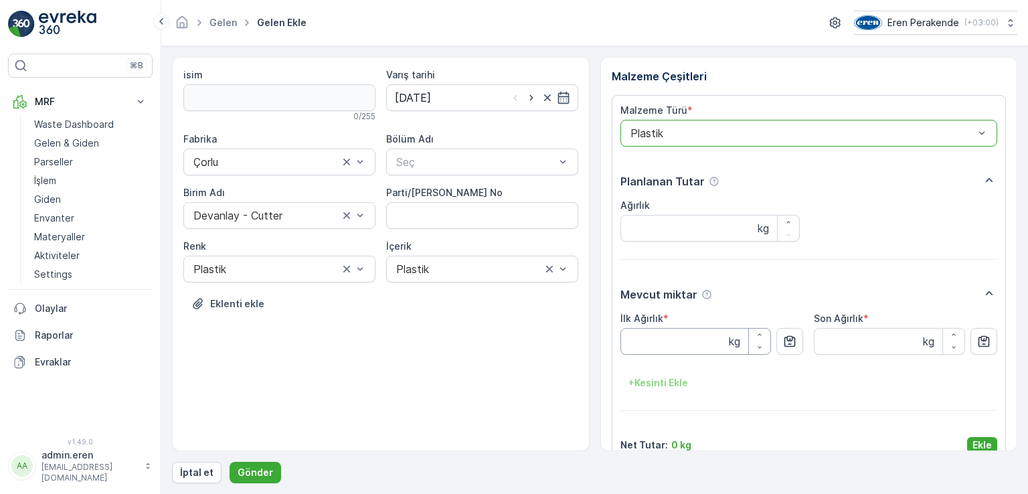
drag, startPoint x: 698, startPoint y: 342, endPoint x: 701, endPoint y: 352, distance: 10.4
click at [698, 343] on Ağırlık "İlk Ağırlık" at bounding box center [695, 341] width 151 height 27
type Ağırlık "5.670"
drag, startPoint x: 981, startPoint y: 447, endPoint x: 610, endPoint y: 317, distance: 392.2
click at [979, 447] on p "Ekle" at bounding box center [981, 444] width 19 height 13
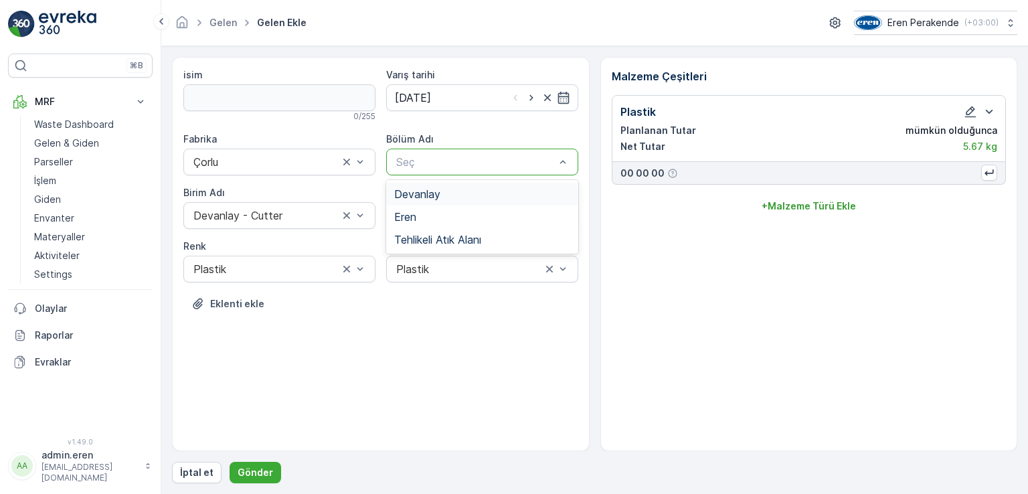
drag, startPoint x: 481, startPoint y: 163, endPoint x: 474, endPoint y: 204, distance: 41.4
click at [481, 165] on div at bounding box center [475, 162] width 161 height 12
click at [467, 200] on div "Devanlay" at bounding box center [482, 194] width 192 height 23
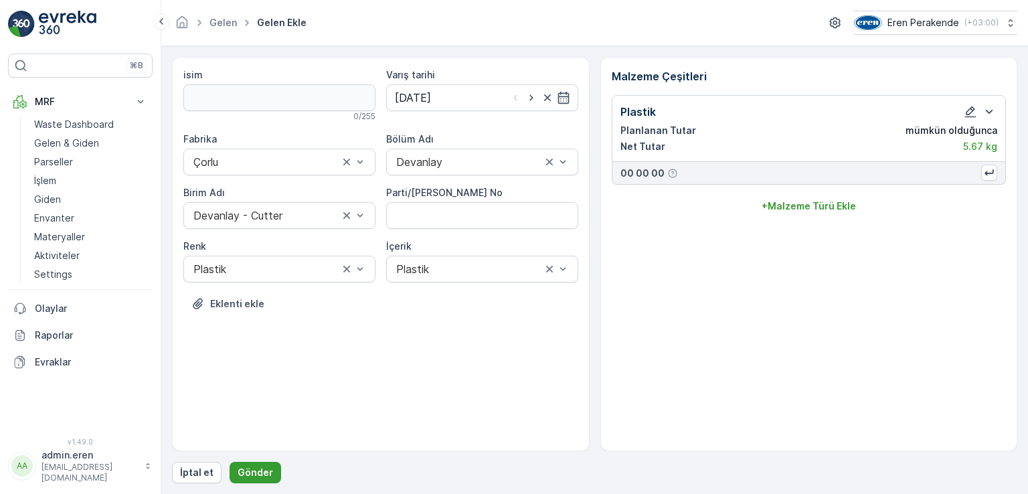
click at [252, 467] on p "Gönder" at bounding box center [255, 472] width 35 height 13
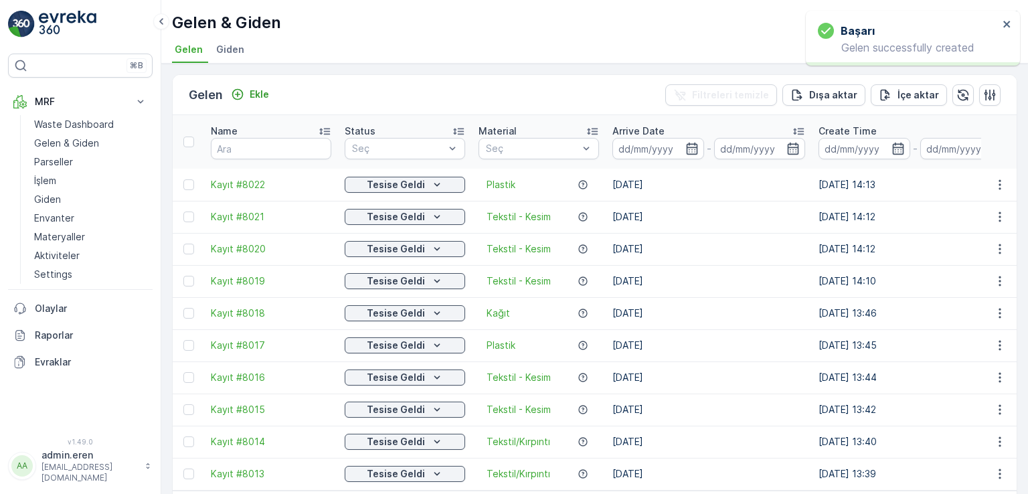
click at [1001, 169] on td at bounding box center [999, 185] width 36 height 32
drag, startPoint x: 1001, startPoint y: 167, endPoint x: 1004, endPoint y: 177, distance: 11.0
click at [1002, 178] on icon "button" at bounding box center [999, 184] width 13 height 13
click at [973, 253] on div "QR'ı yazdır" at bounding box center [968, 247] width 117 height 19
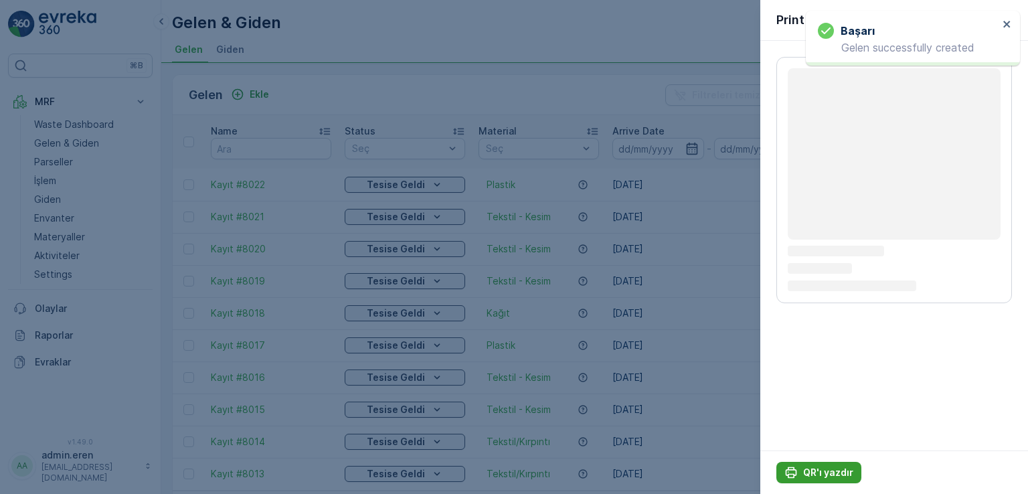
click at [826, 467] on p "QR'ı yazdır" at bounding box center [828, 472] width 50 height 13
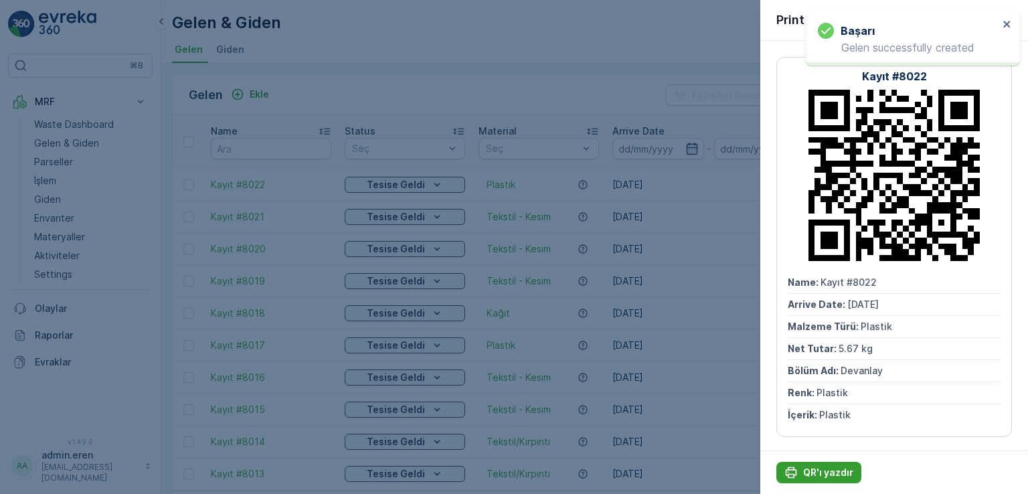
click at [826, 467] on p "QR'ı yazdır" at bounding box center [828, 472] width 50 height 13
drag, startPoint x: 404, startPoint y: 38, endPoint x: 414, endPoint y: 79, distance: 41.9
click at [406, 41] on div at bounding box center [514, 247] width 1028 height 494
